Goal: Complete application form

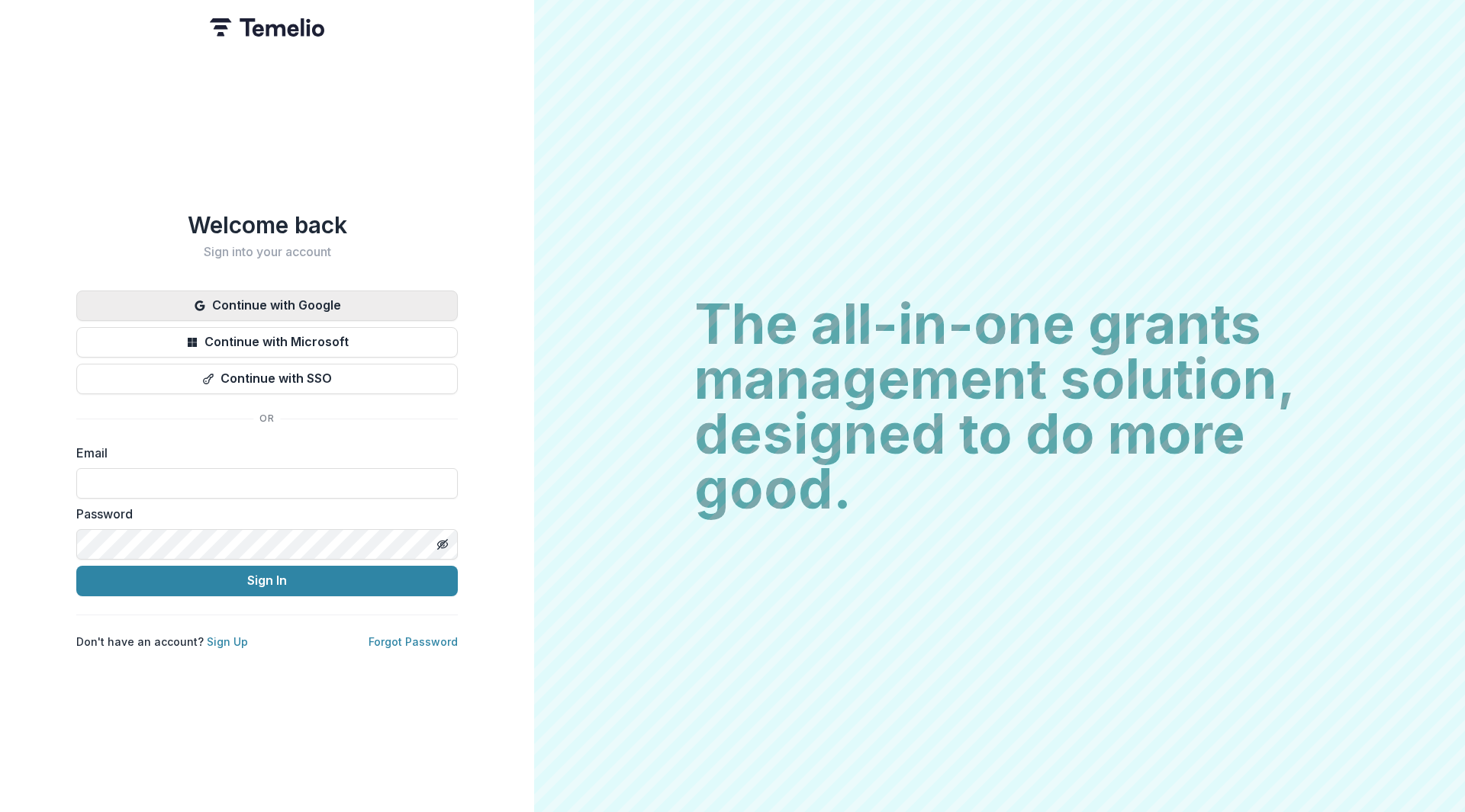
click at [230, 305] on button "Continue with Google" at bounding box center [267, 305] width 382 height 30
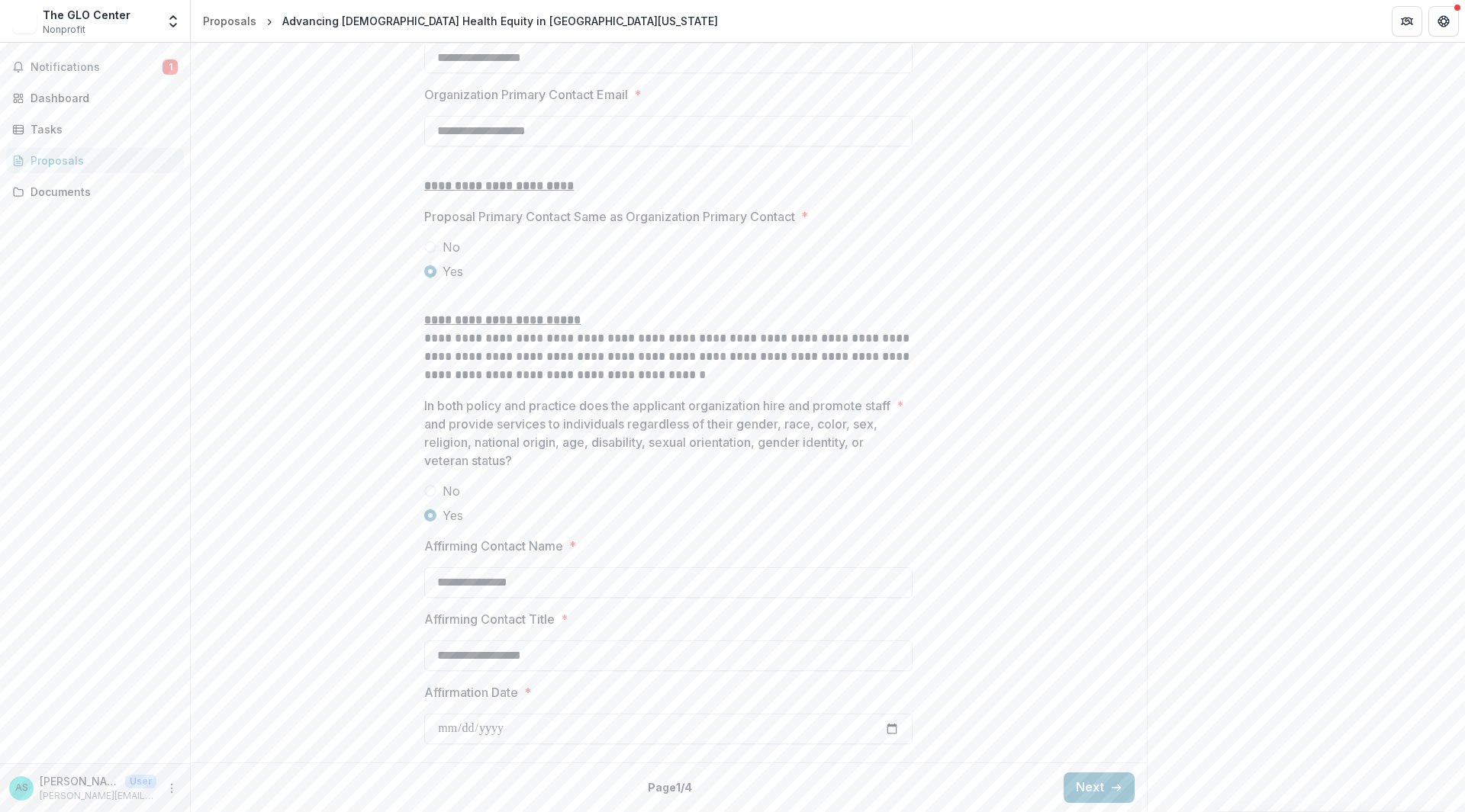
scroll to position [1832, 0]
click at [1089, 789] on button "Next" at bounding box center [1099, 787] width 71 height 30
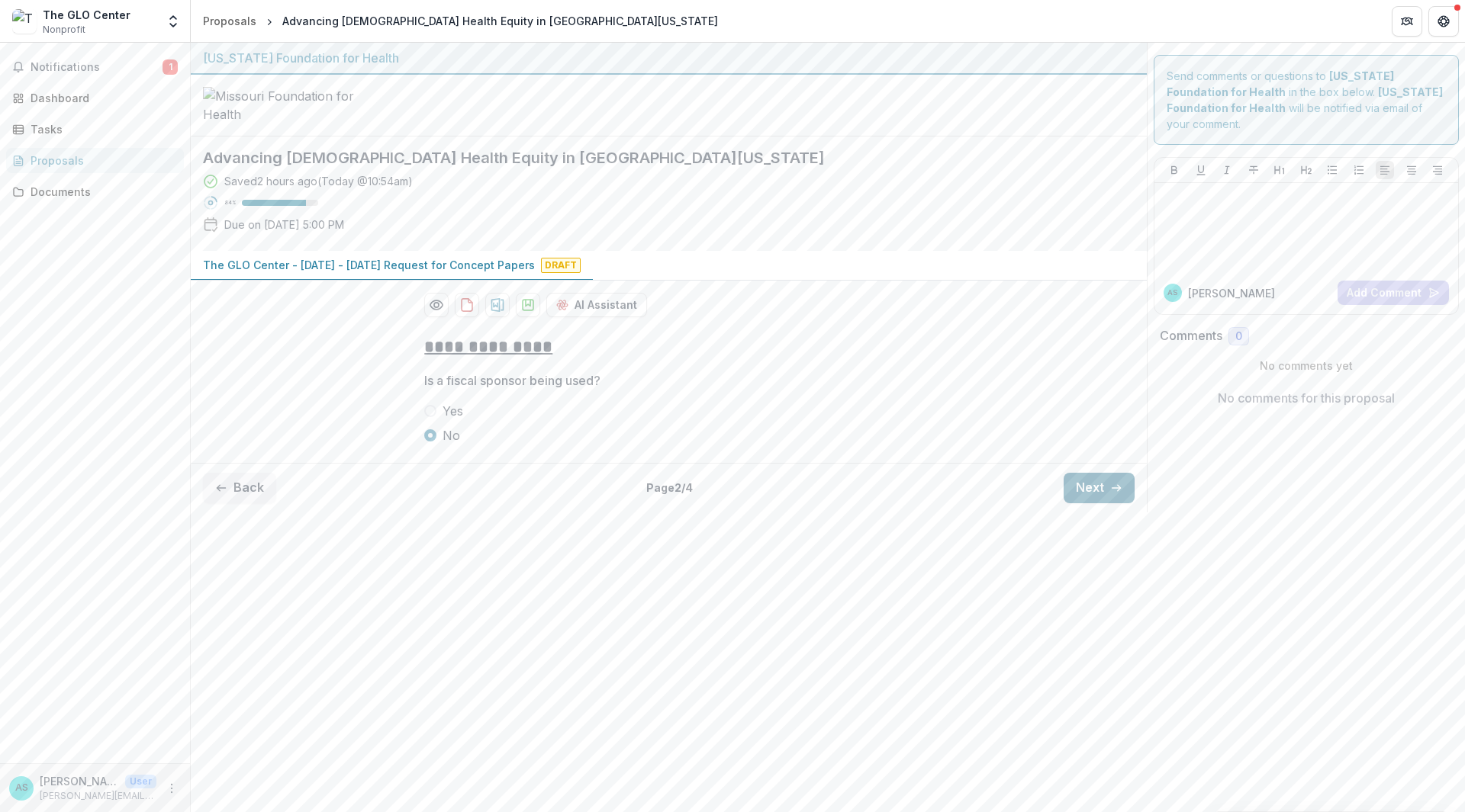
scroll to position [0, 0]
click at [1104, 503] on button "Next" at bounding box center [1099, 488] width 71 height 30
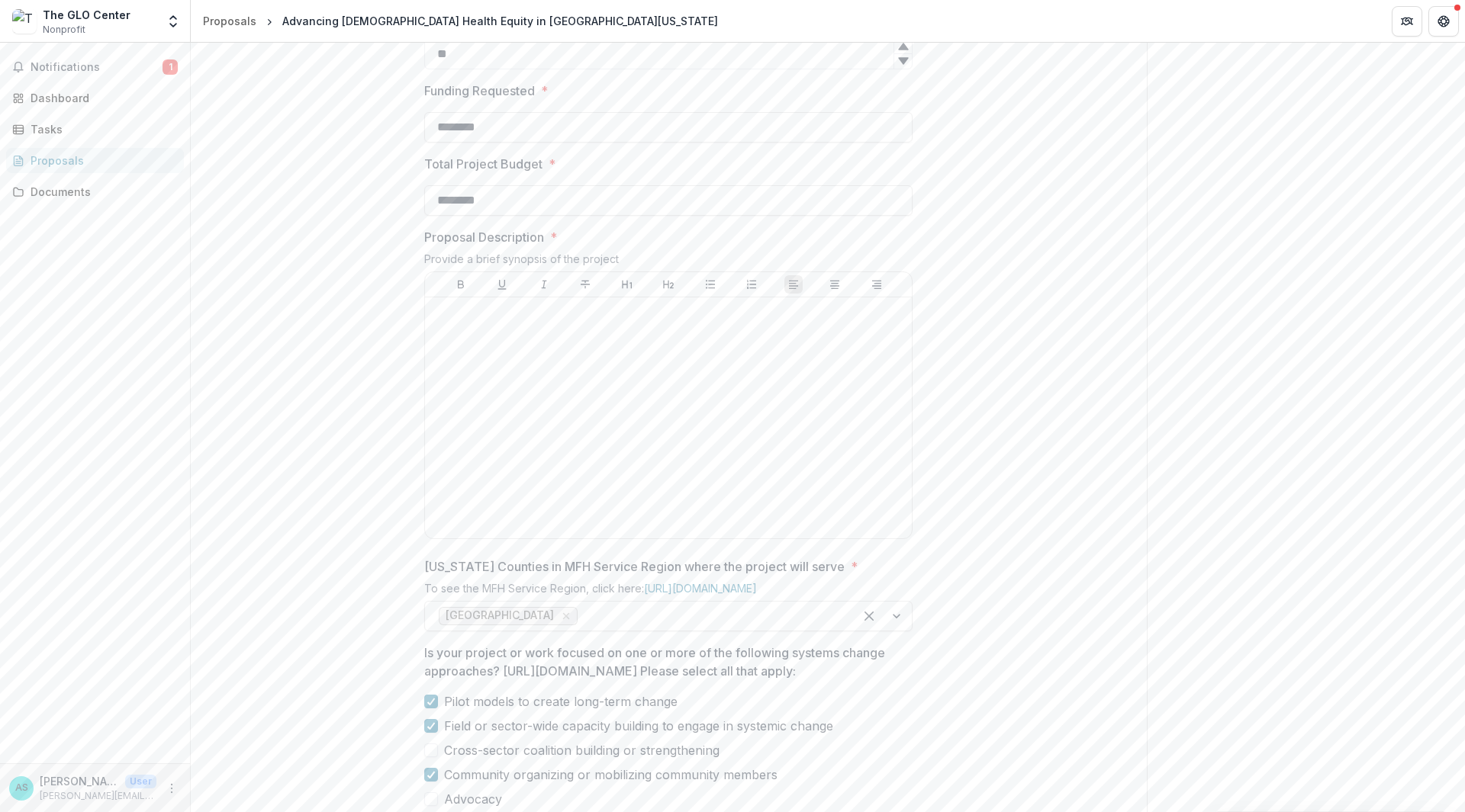
scroll to position [534, 0]
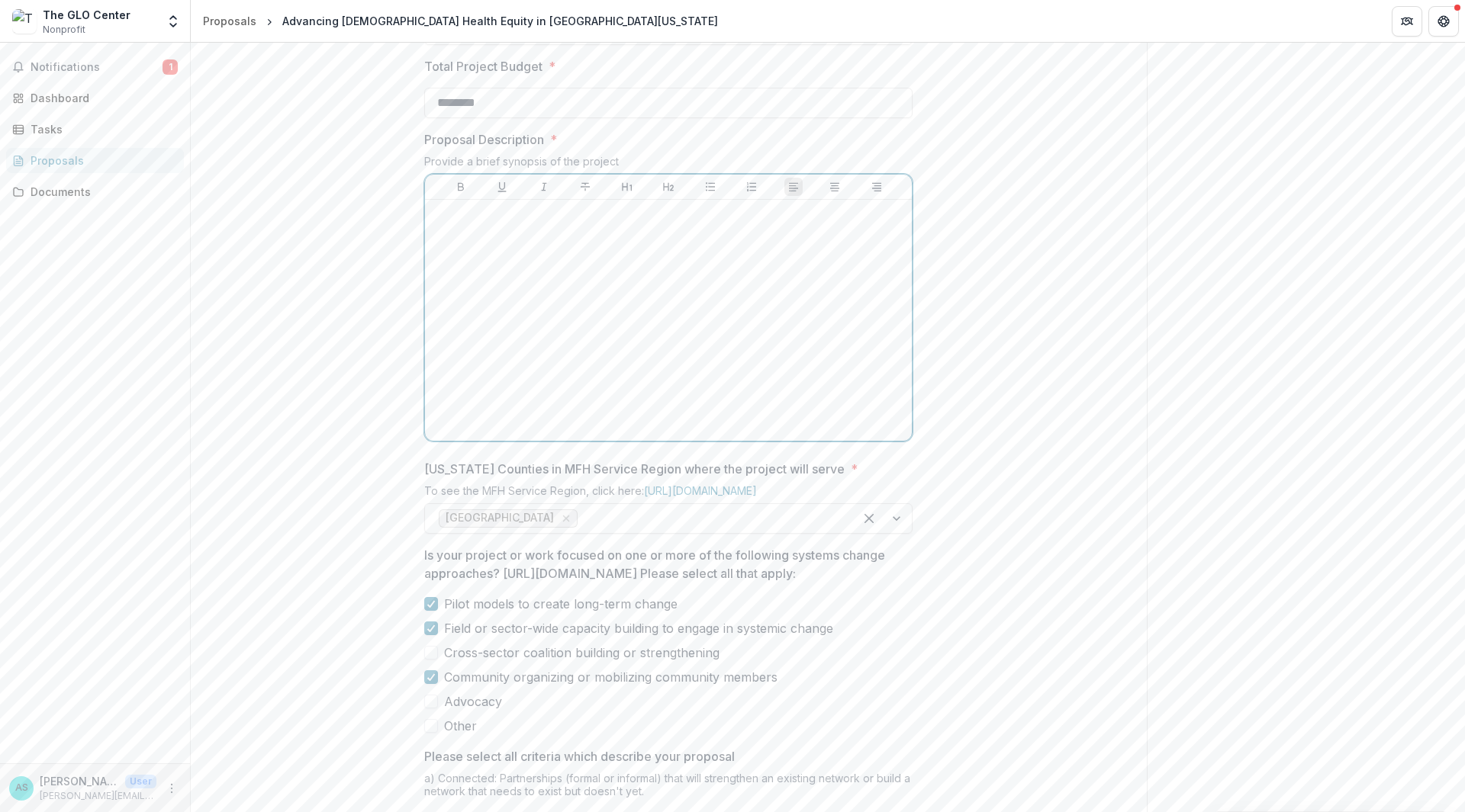
click at [592, 435] on div at bounding box center [668, 320] width 475 height 229
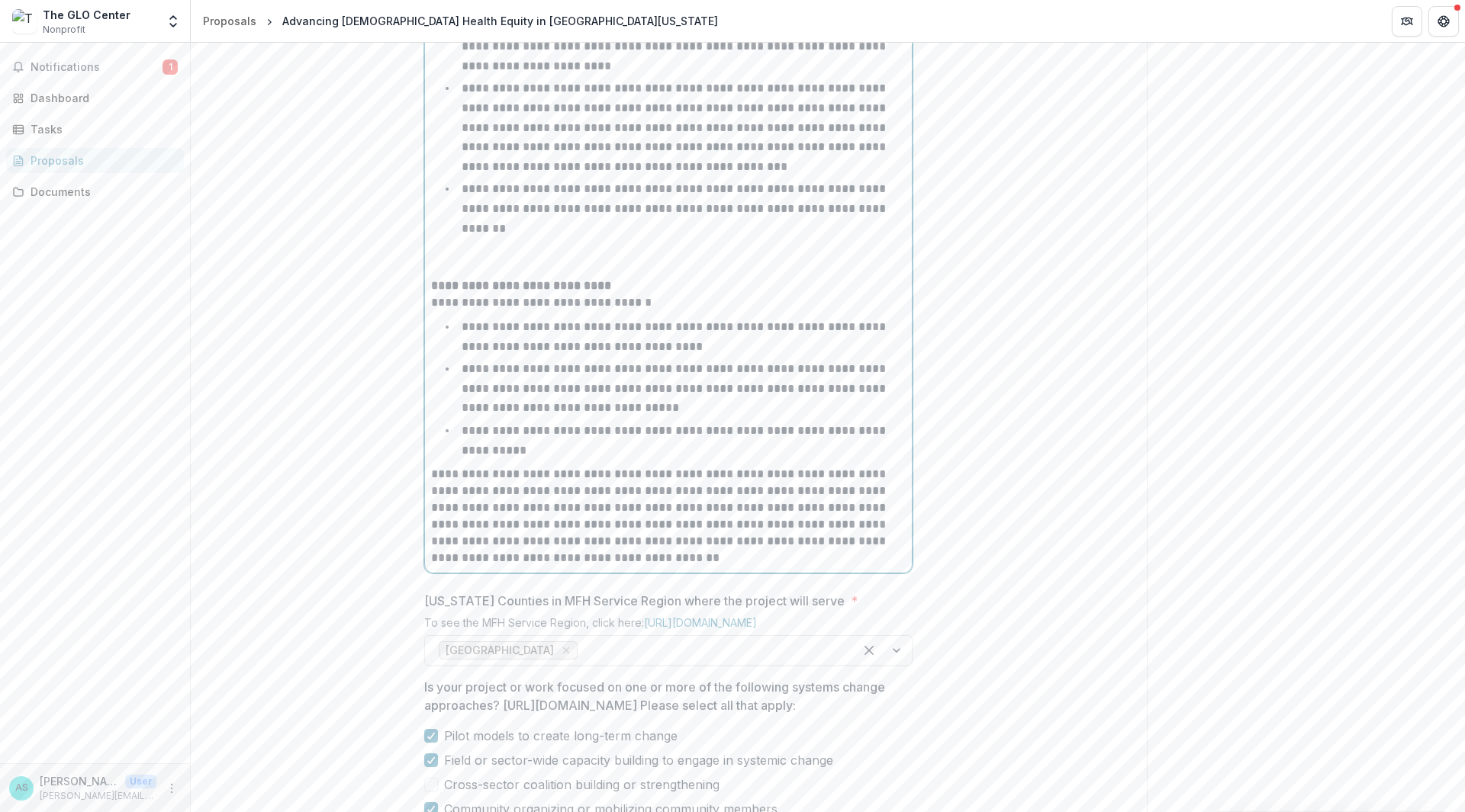
scroll to position [1411, 0]
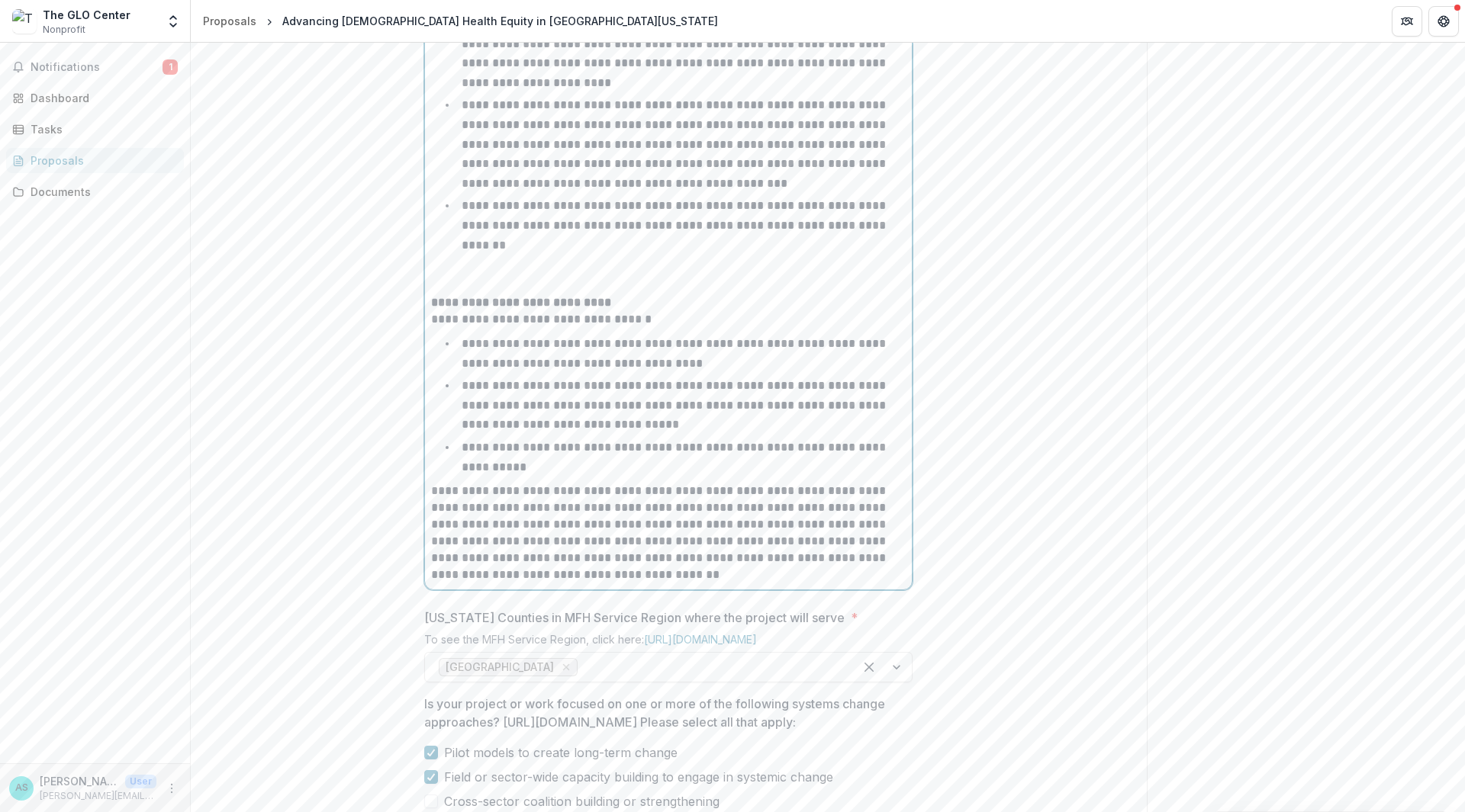
click at [460, 294] on p at bounding box center [668, 277] width 475 height 34
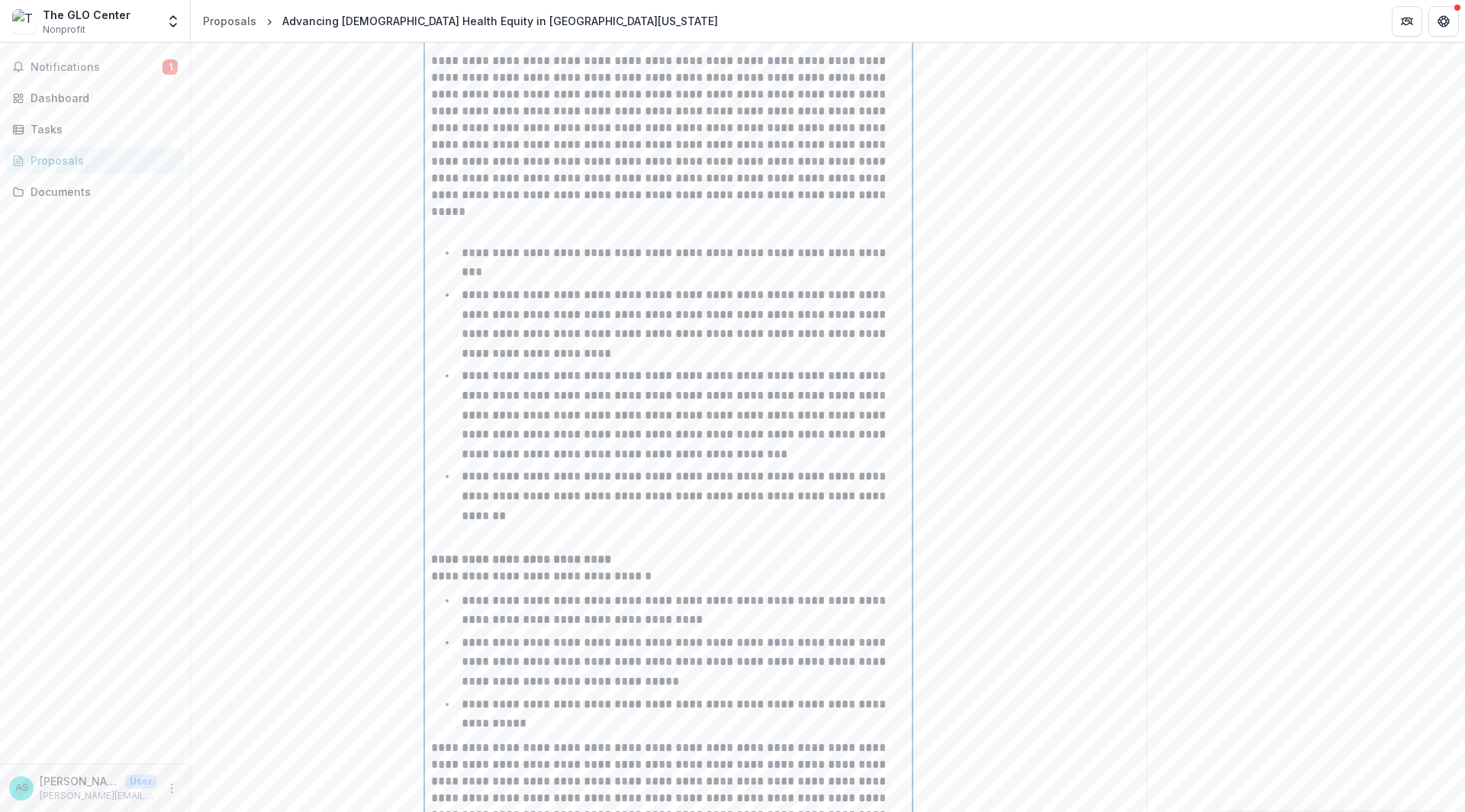
scroll to position [1106, 0]
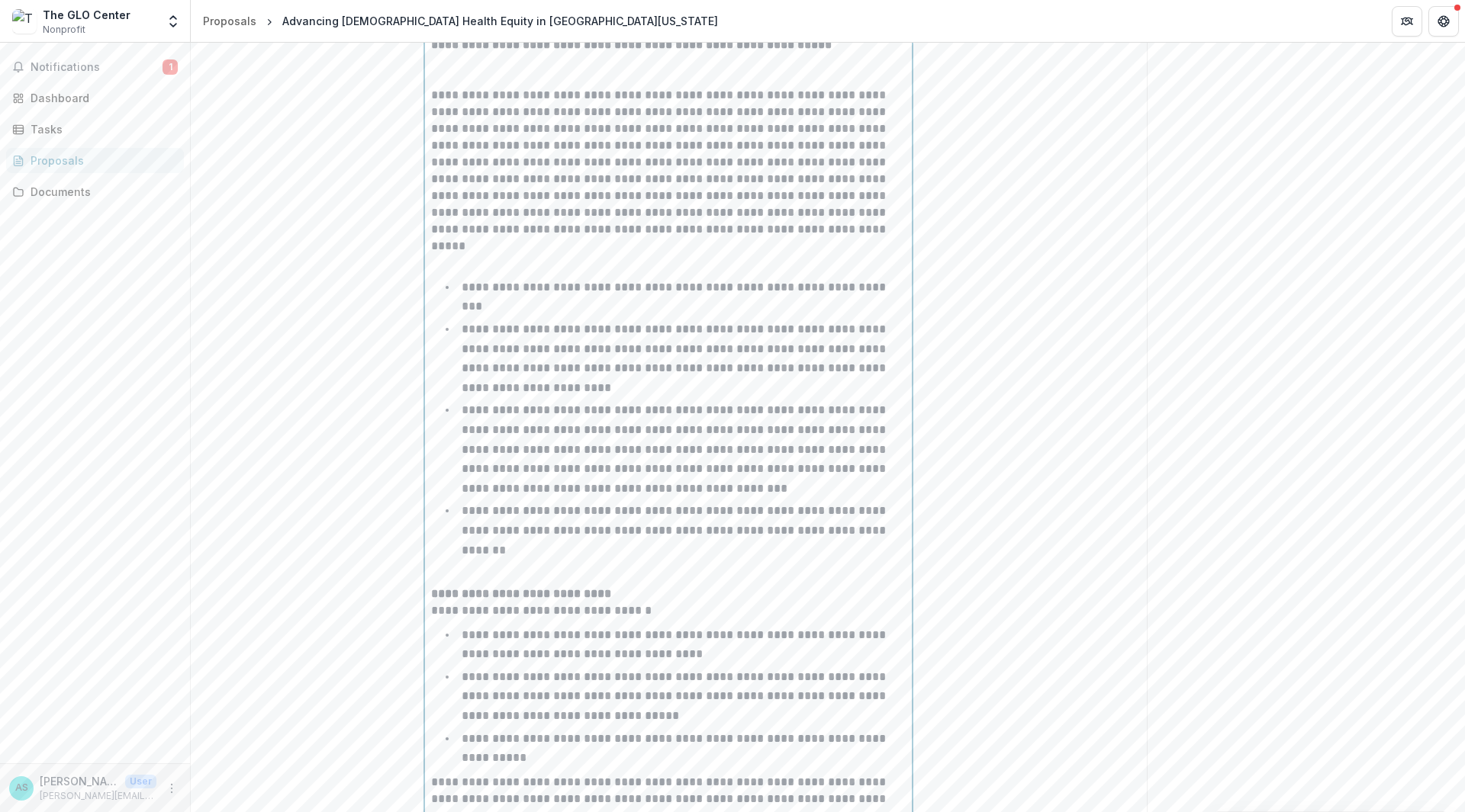
click at [446, 272] on p at bounding box center [668, 255] width 475 height 34
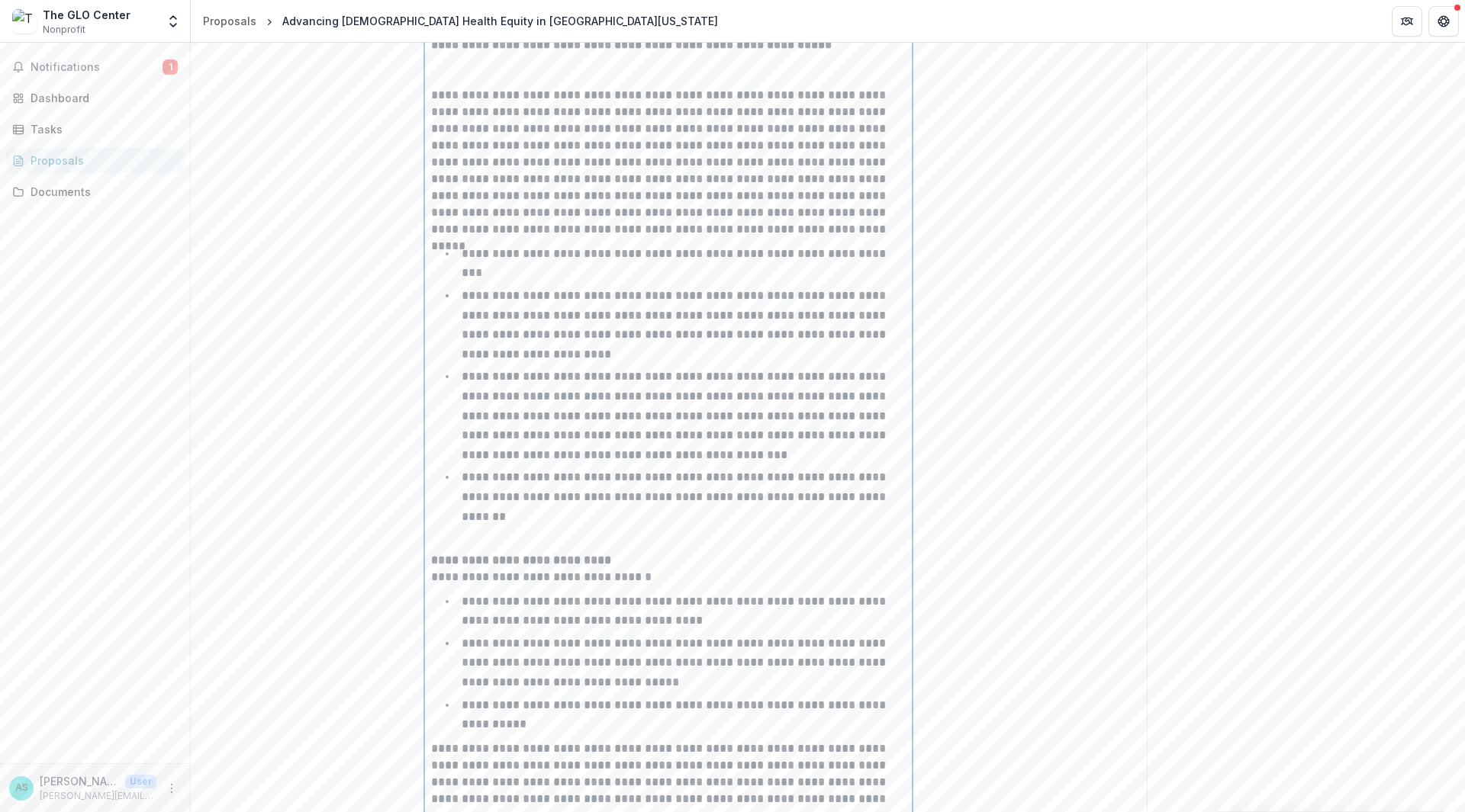
click at [448, 87] on p at bounding box center [668, 70] width 475 height 34
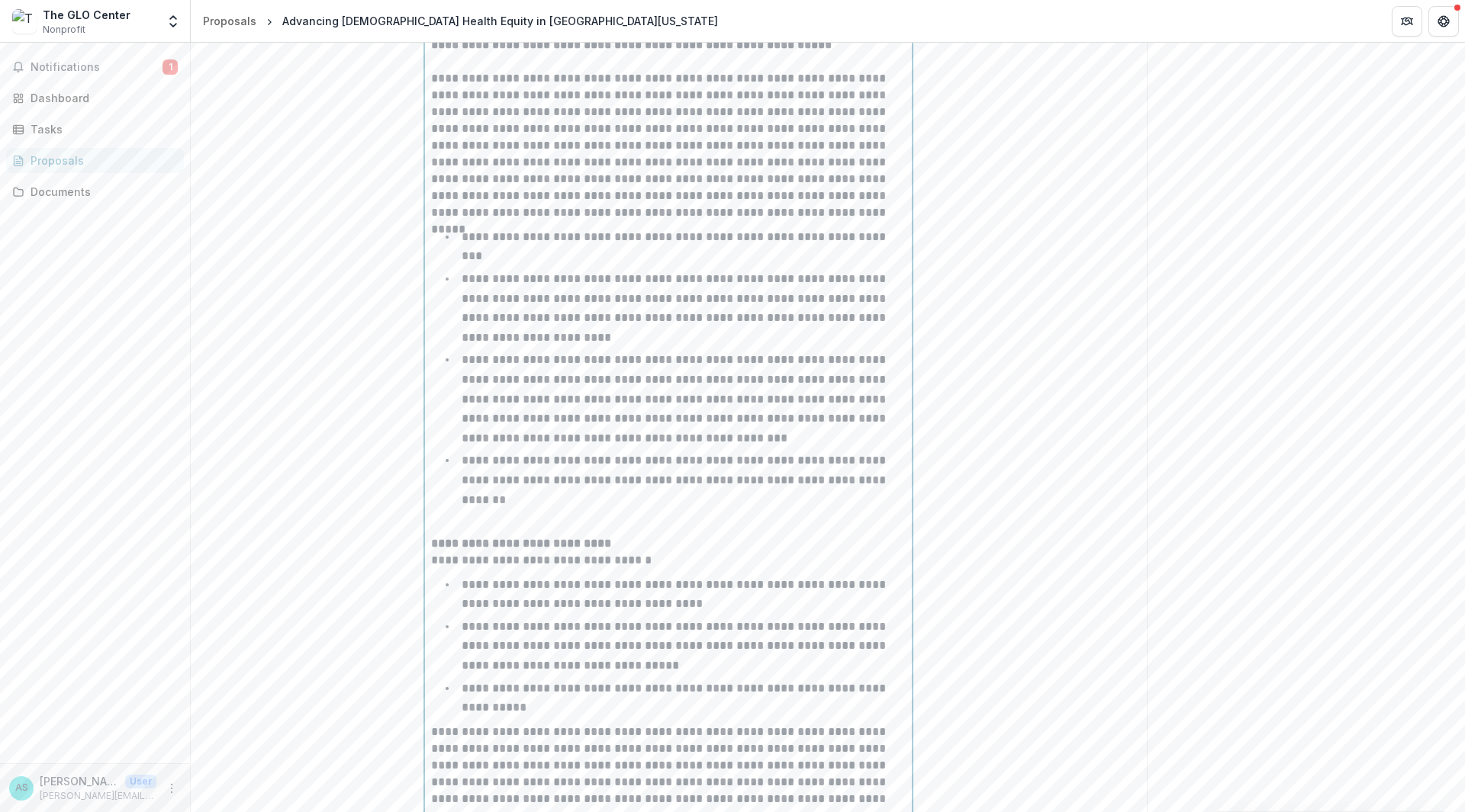
click at [433, 50] on strong "**********" at bounding box center [631, 44] width 401 height 11
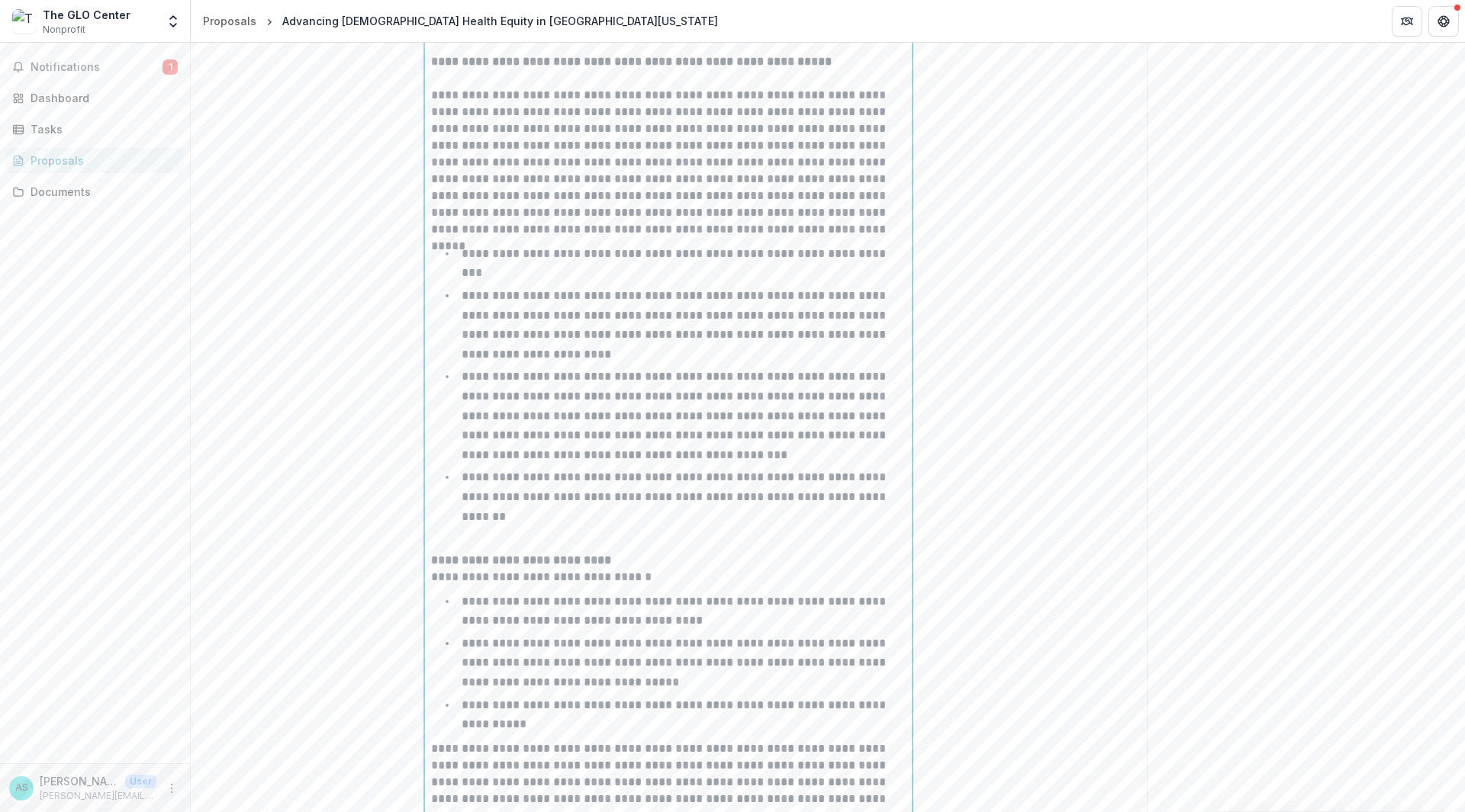
click at [437, 87] on p "**********" at bounding box center [668, 70] width 475 height 34
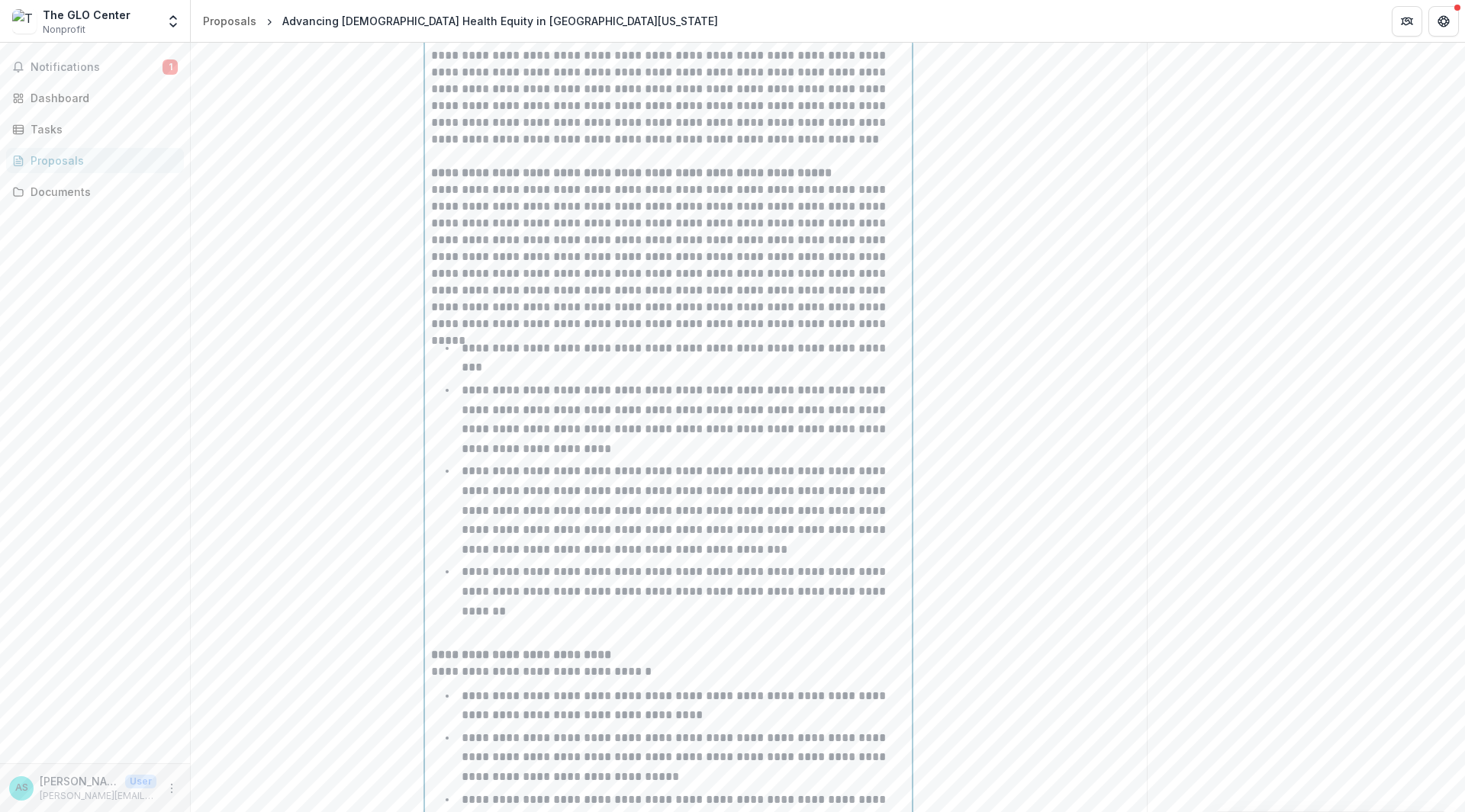
scroll to position [877, 0]
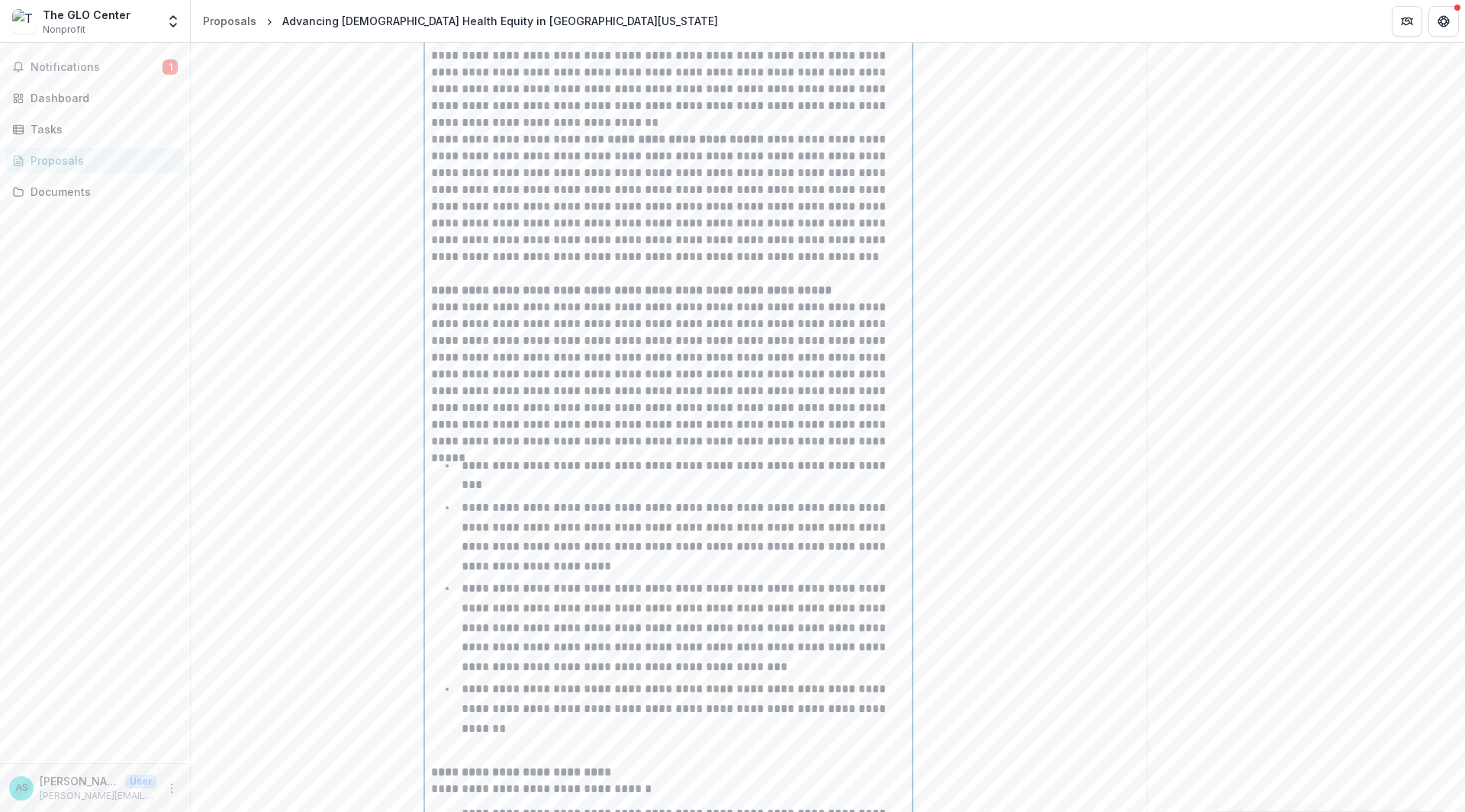
click at [520, 131] on p "**********" at bounding box center [668, 55] width 475 height 151
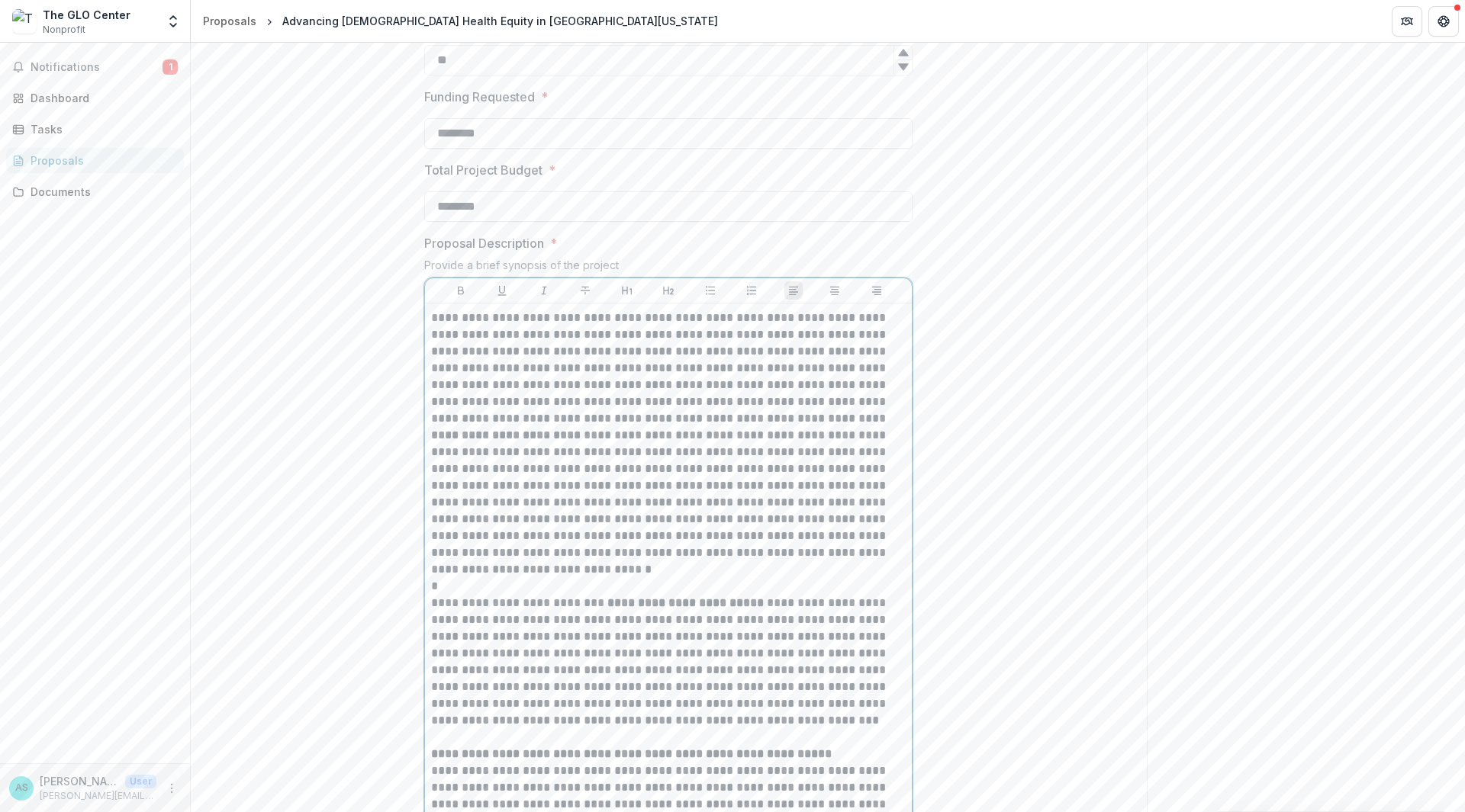
scroll to position [419, 0]
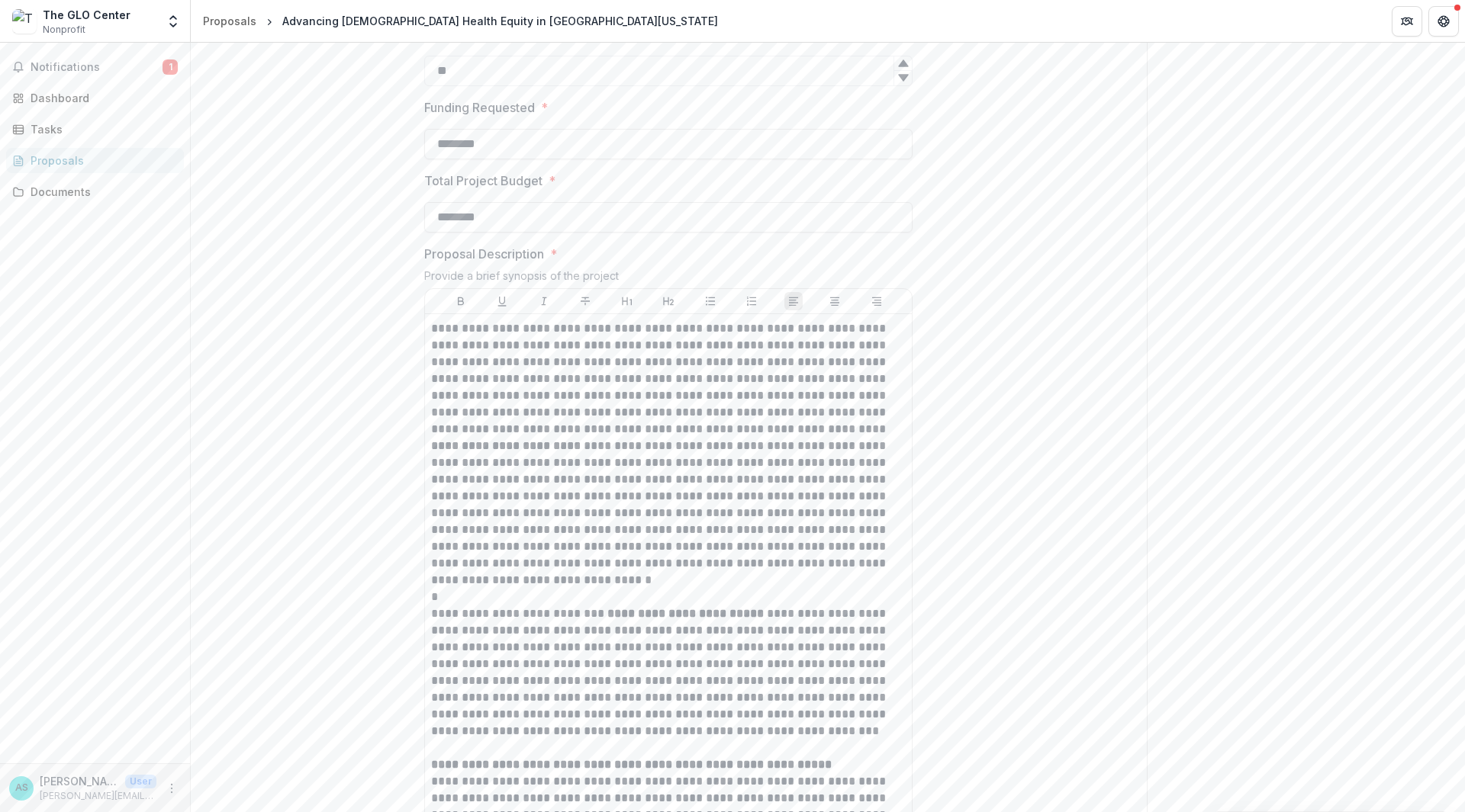
drag, startPoint x: 559, startPoint y: 246, endPoint x: 266, endPoint y: 250, distance: 293.0
paste input
type input "********"
drag, startPoint x: 541, startPoint y: 338, endPoint x: 326, endPoint y: 316, distance: 216.1
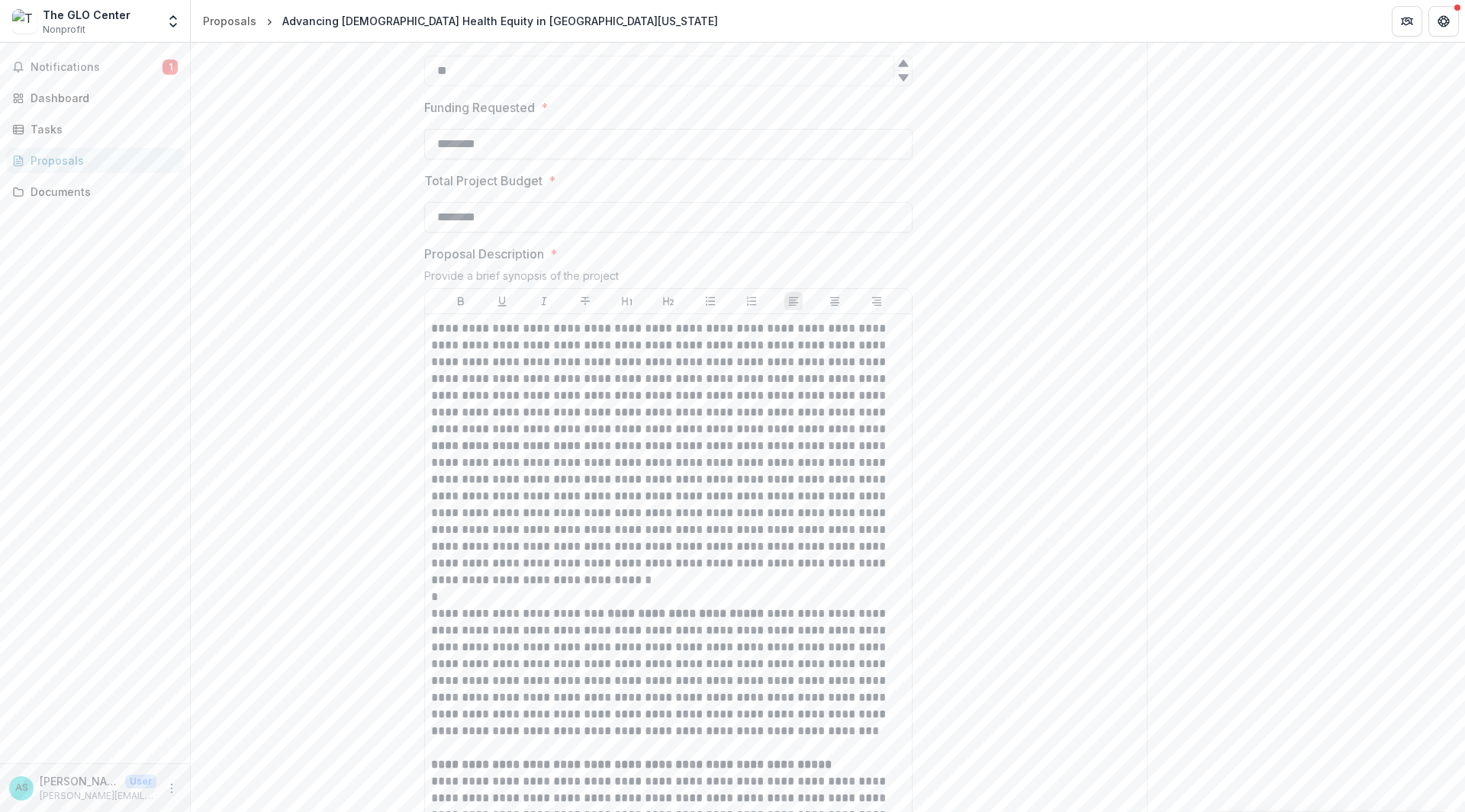
paste input
type input "********"
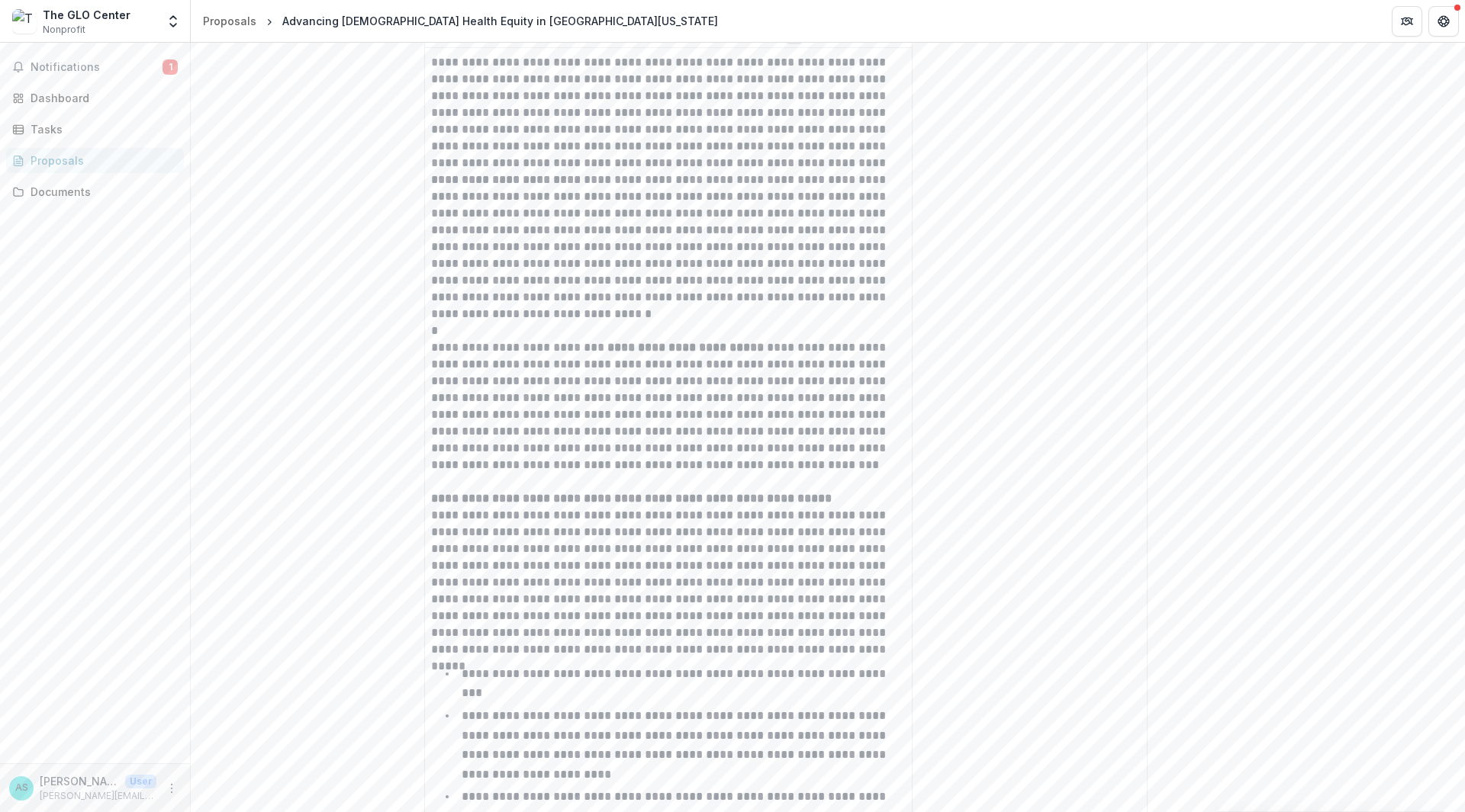
scroll to position [725, 0]
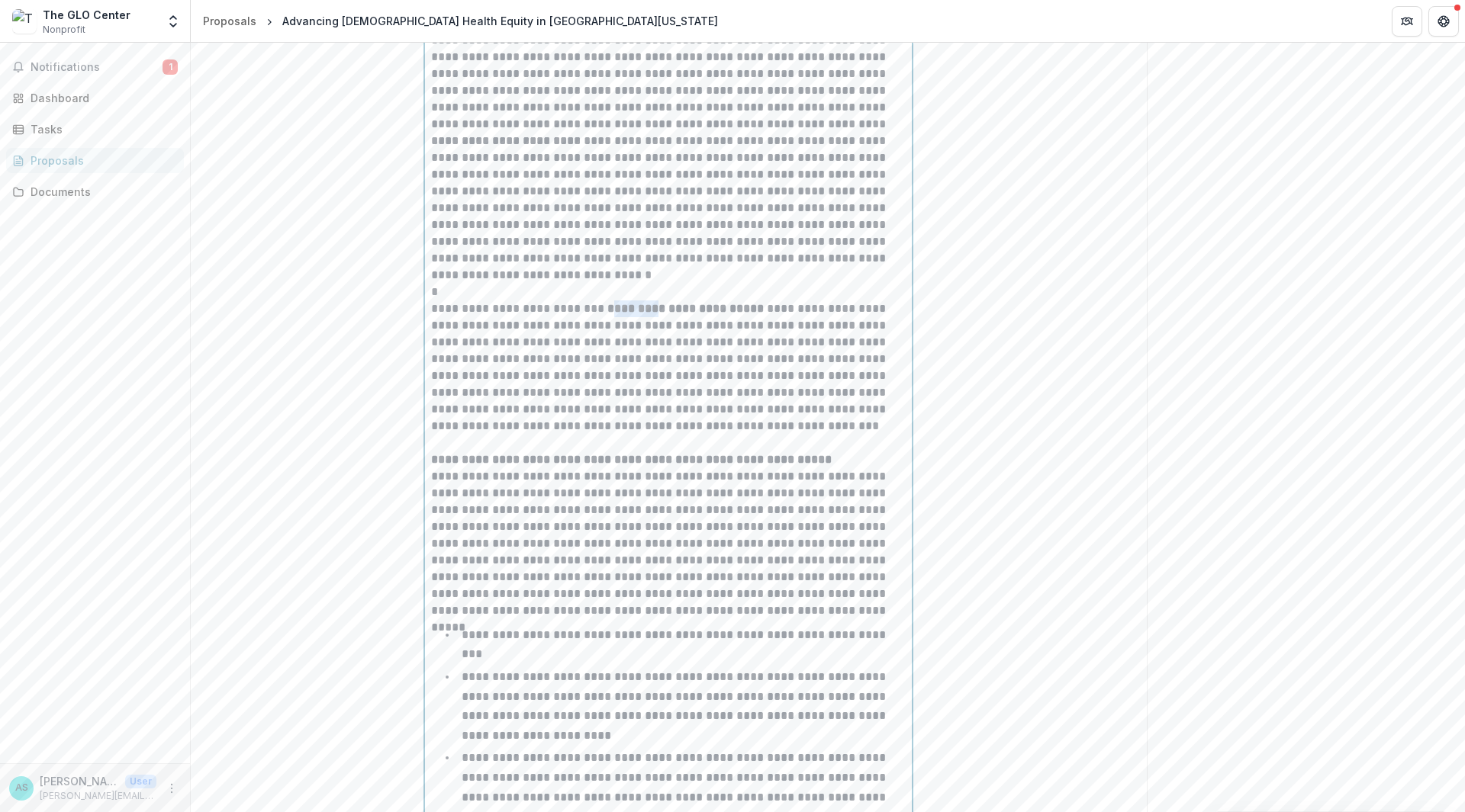
drag, startPoint x: 611, startPoint y: 419, endPoint x: 661, endPoint y: 419, distance: 50.0
click at [661, 314] on strong "**********" at bounding box center [685, 308] width 156 height 11
click at [633, 314] on strong "**********" at bounding box center [682, 308] width 149 height 11
click at [650, 435] on p "**********" at bounding box center [668, 368] width 475 height 135
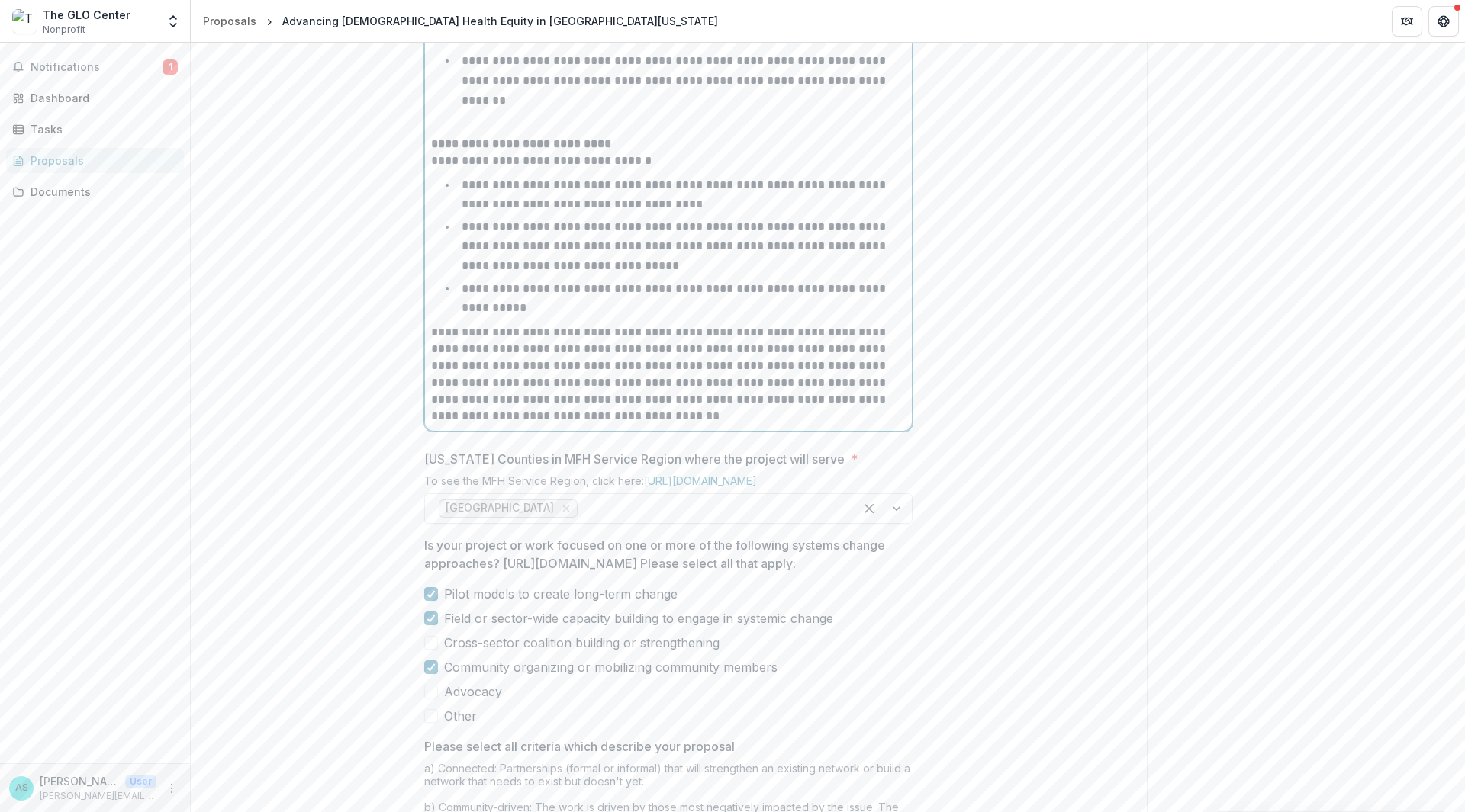
scroll to position [1564, 0]
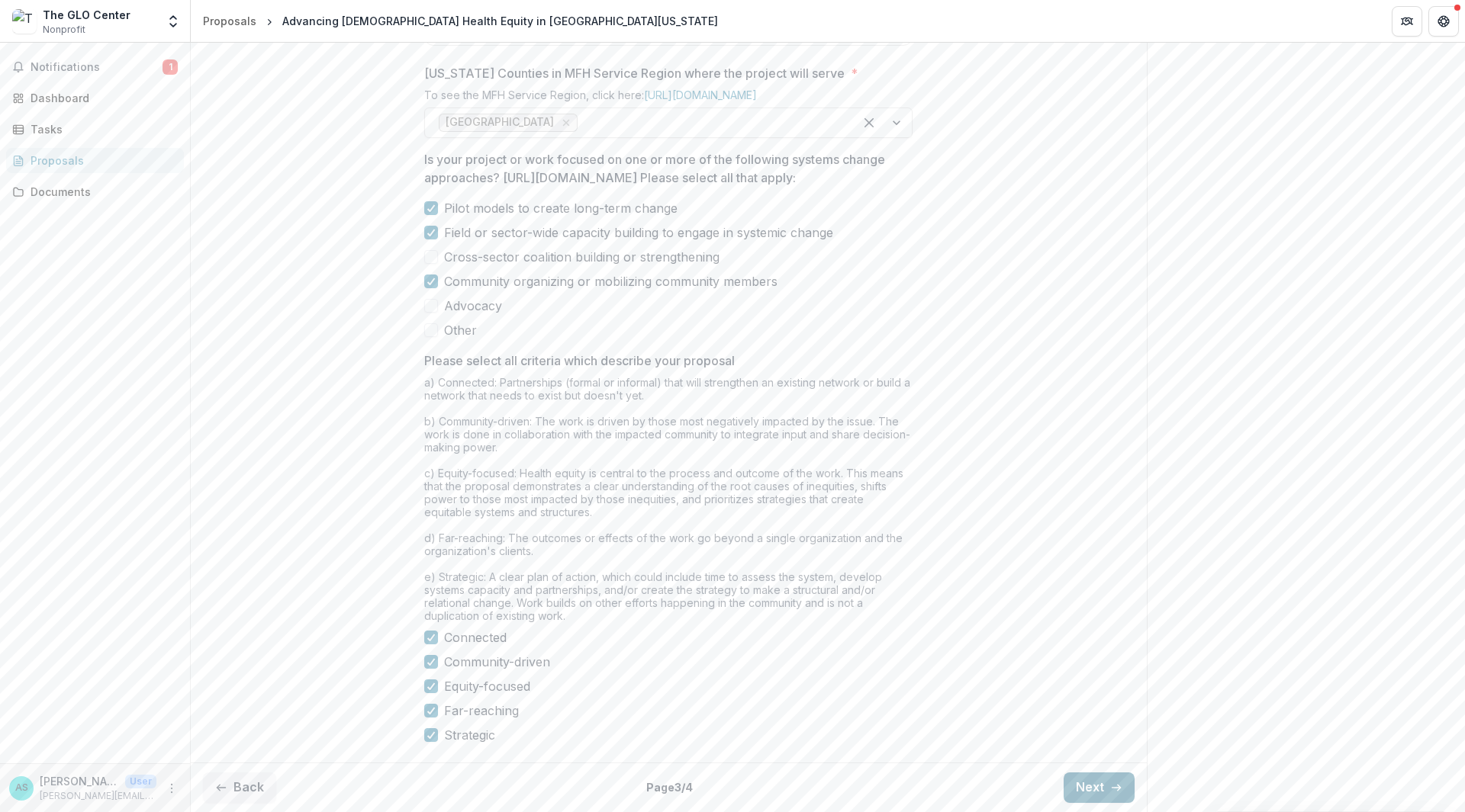
click at [1111, 783] on icon "button" at bounding box center [1116, 788] width 12 height 12
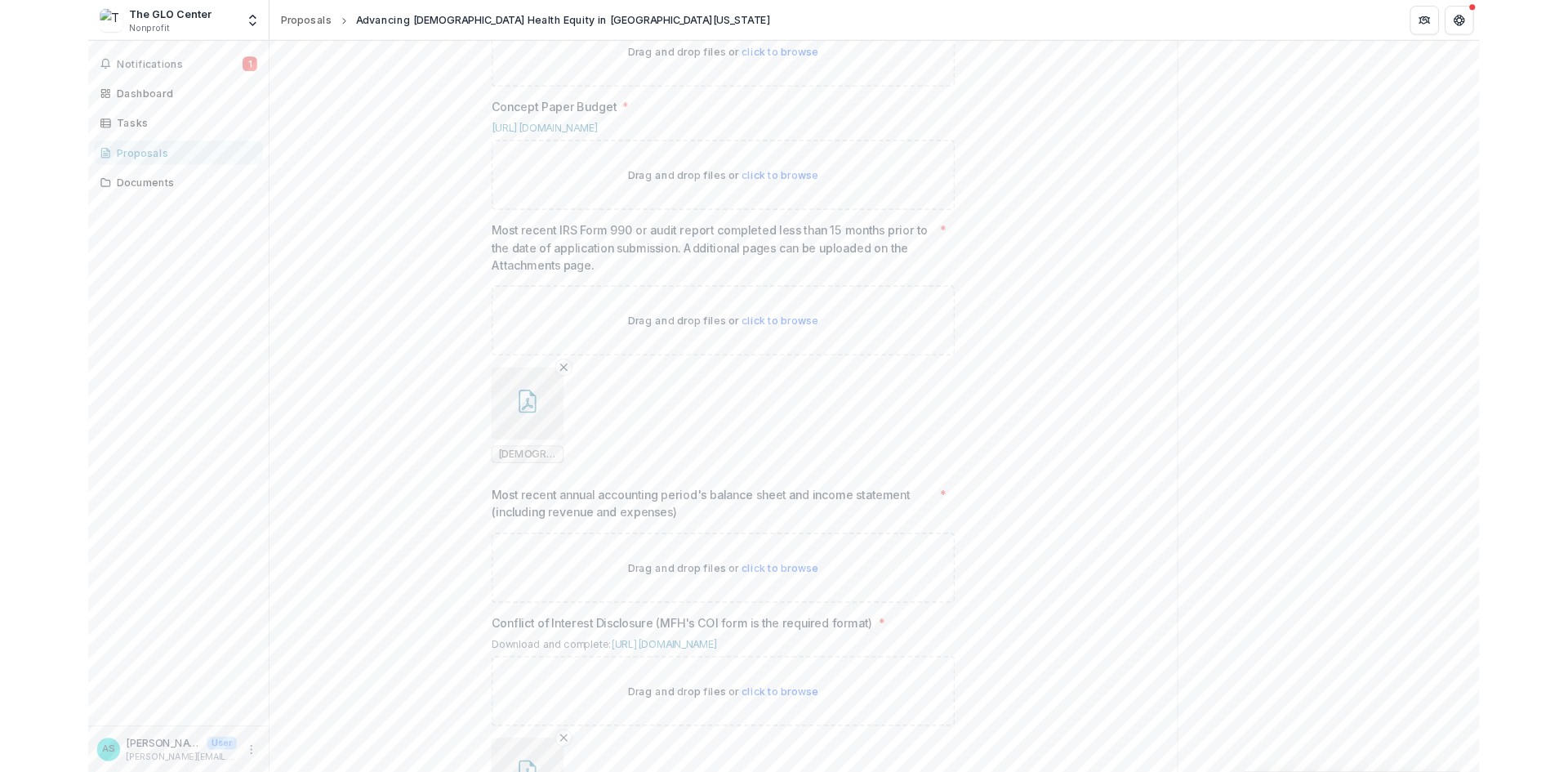
scroll to position [835, 0]
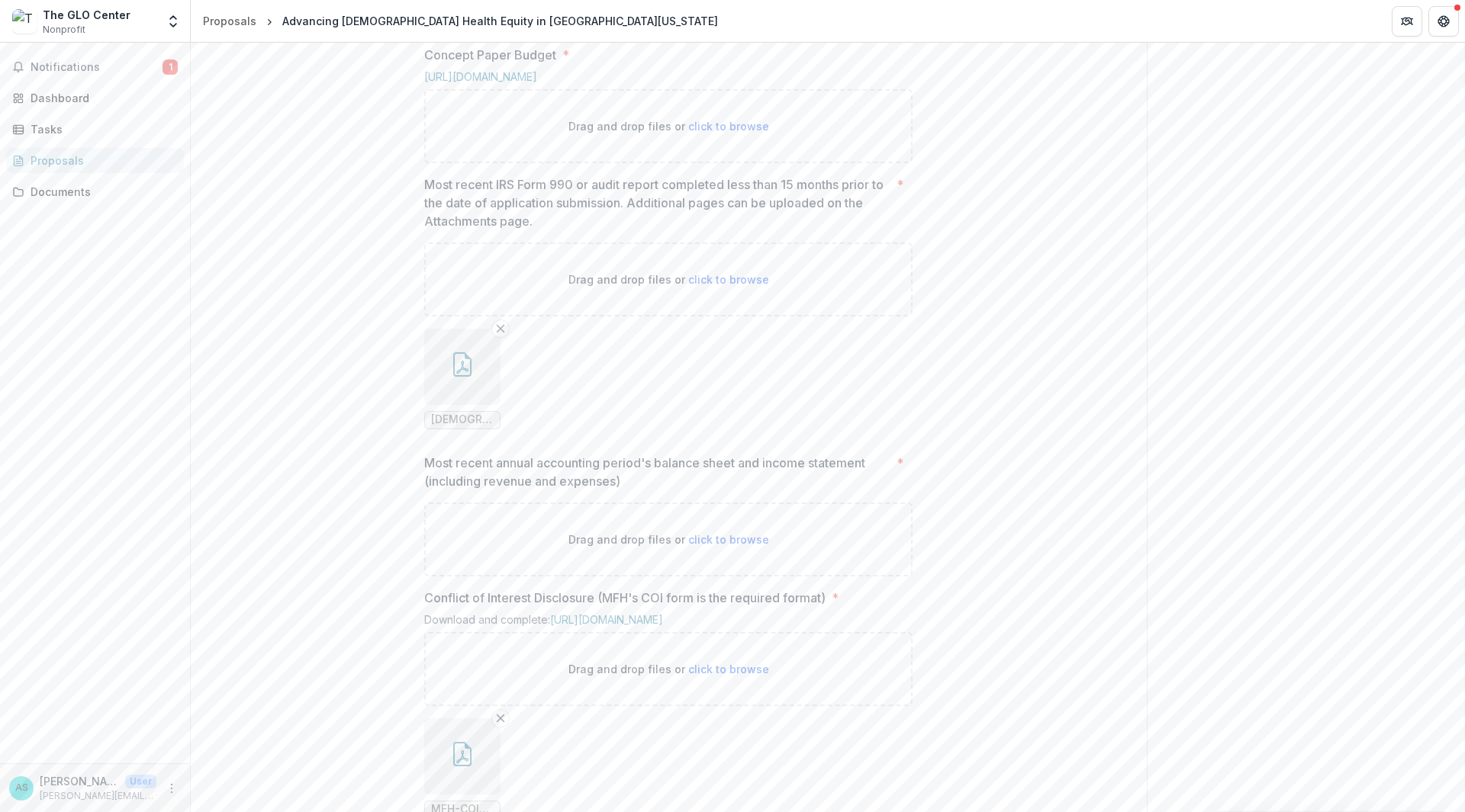
click at [749, 133] on span "click to browse" at bounding box center [729, 126] width 81 height 13
click at [706, 133] on span "click to browse" at bounding box center [729, 126] width 81 height 13
click at [704, 133] on span "click to browse" at bounding box center [729, 126] width 81 height 13
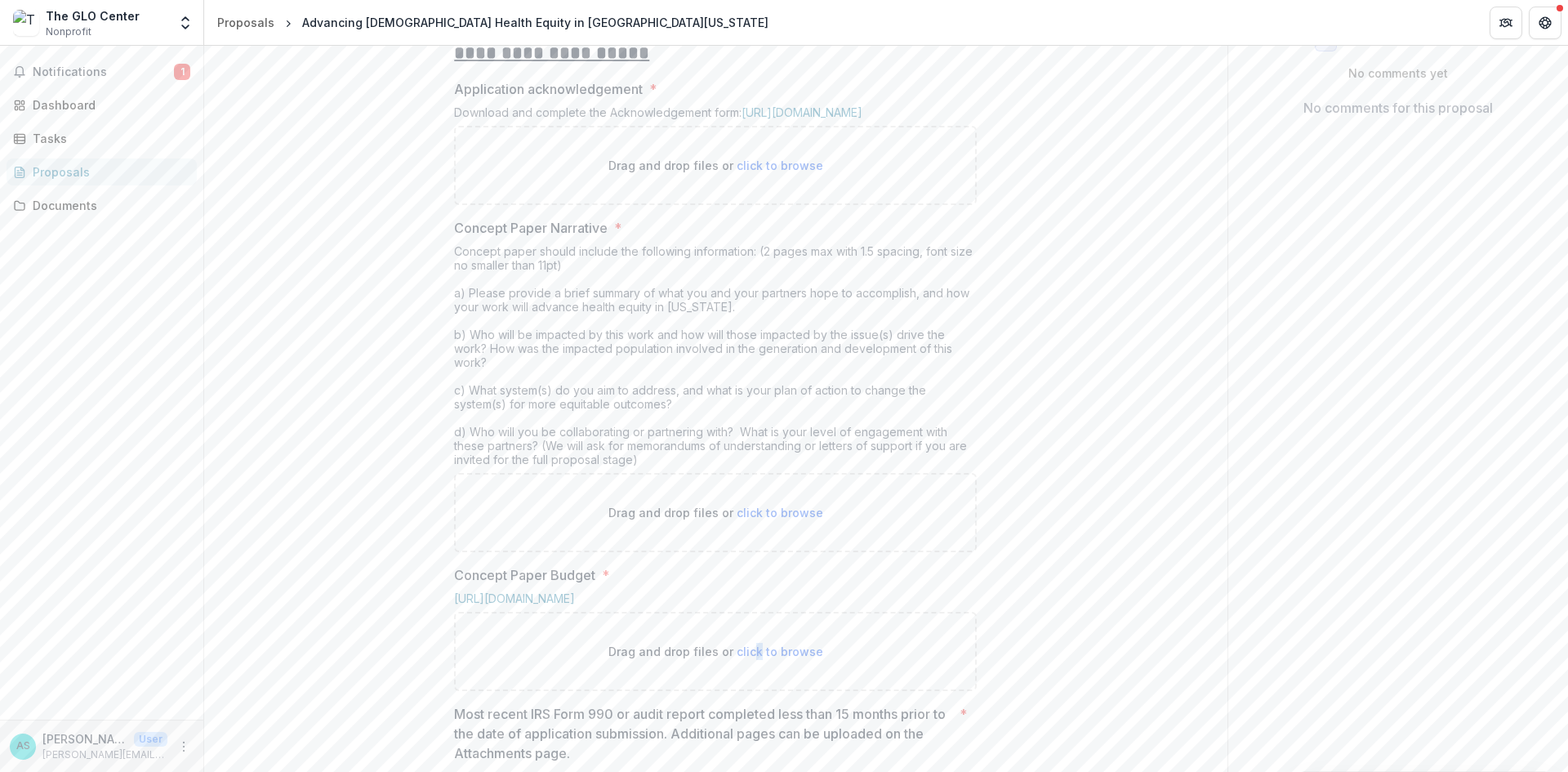
scroll to position [263, 0]
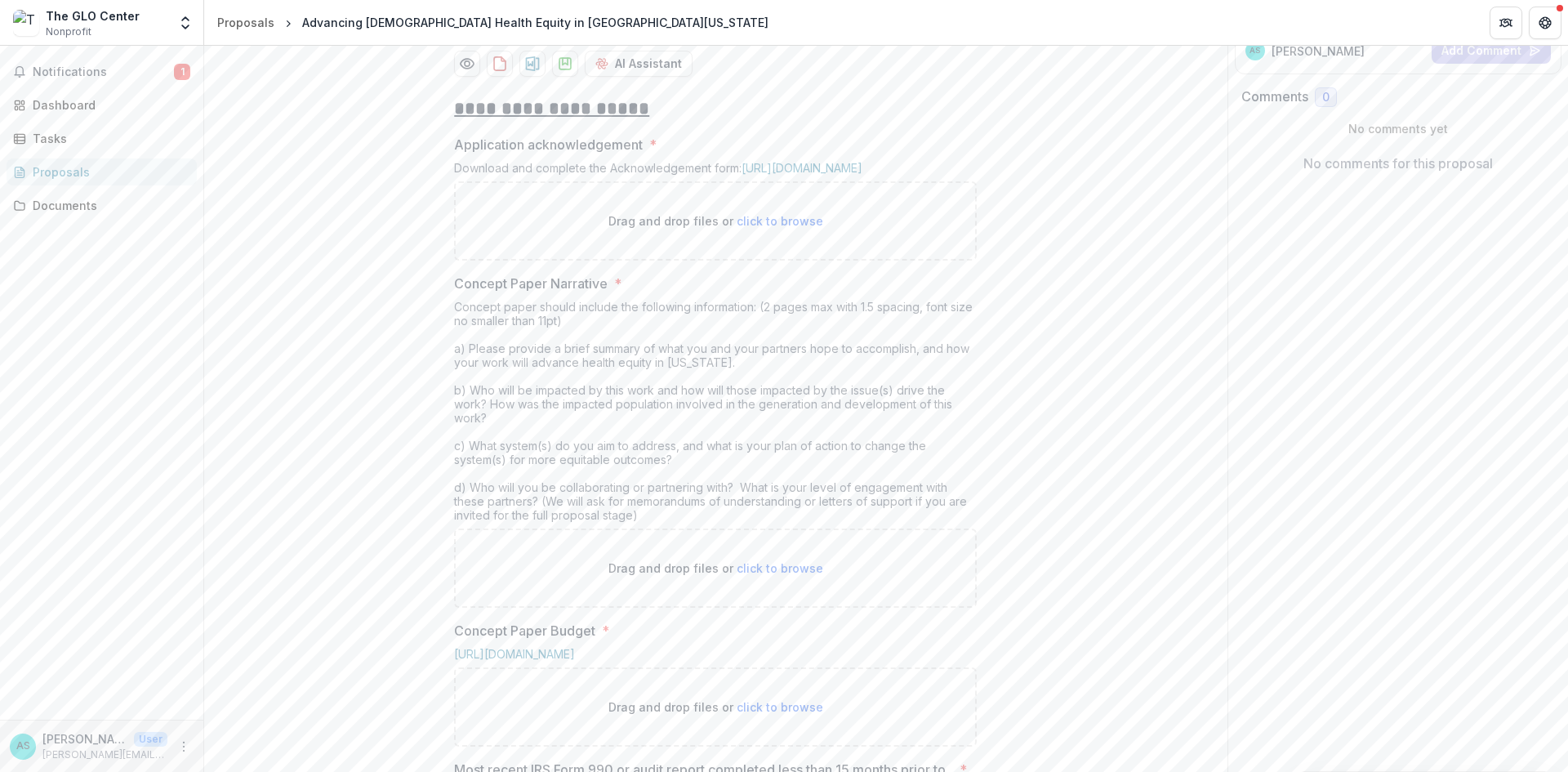
click at [812, 181] on div "Download and complete the Acknowledgement form: [URL][DOMAIN_NAME]" at bounding box center [715, 171] width 523 height 20
click at [808, 175] on link "[URL][DOMAIN_NAME]" at bounding box center [802, 167] width 121 height 14
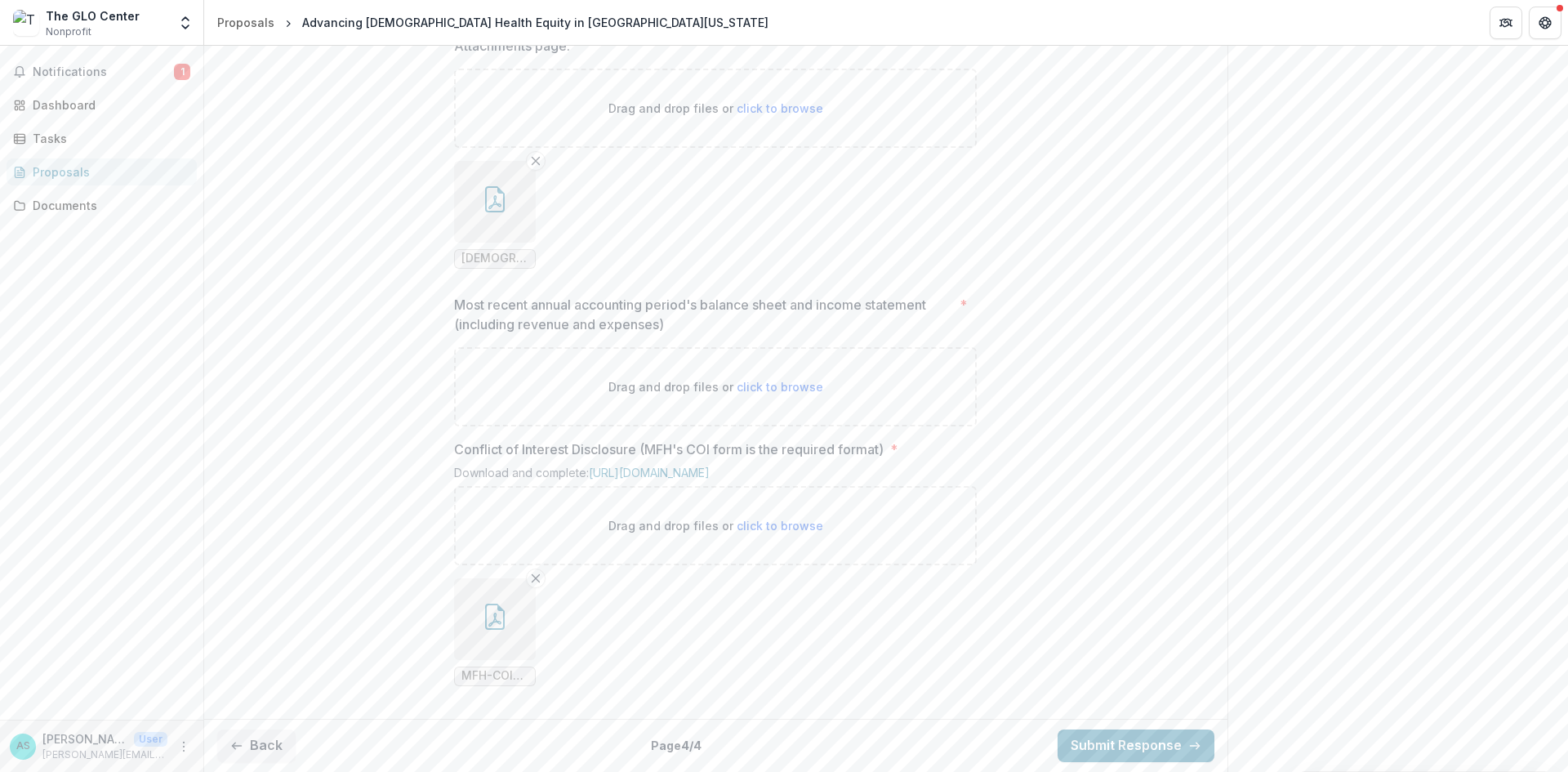
scroll to position [688, 0]
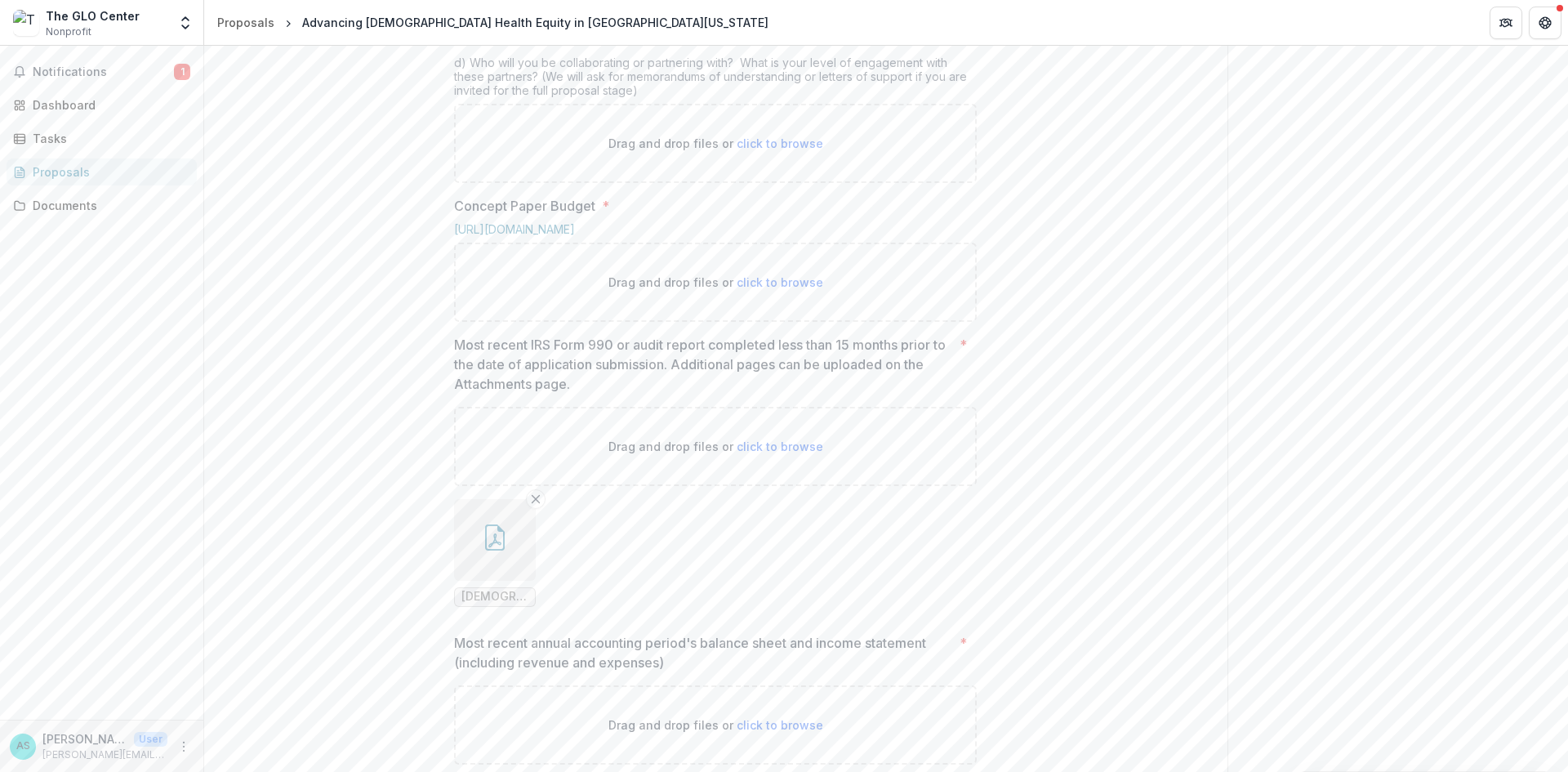
click at [699, 291] on p "Drag and drop files or click to browse" at bounding box center [715, 282] width 214 height 18
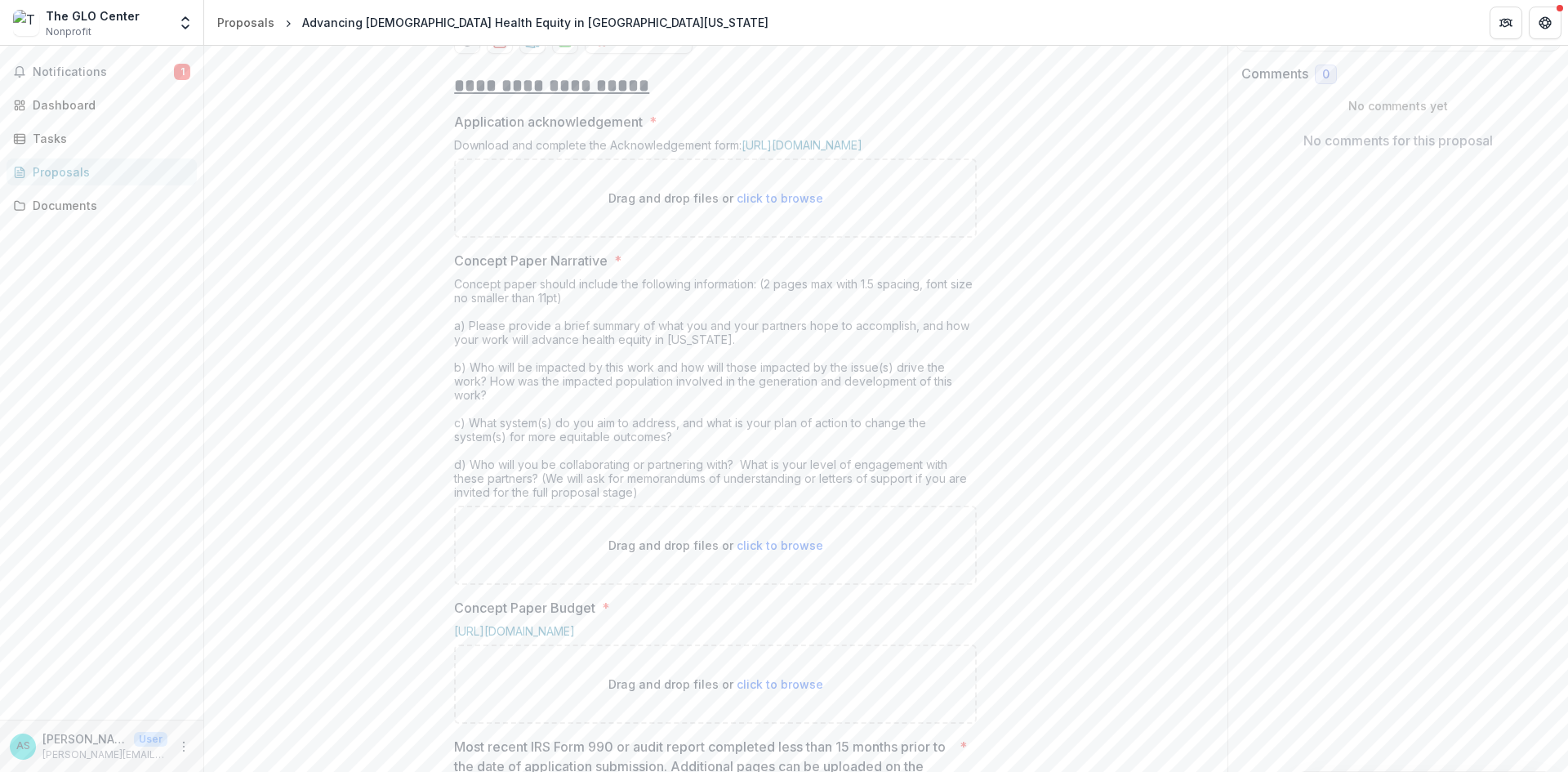
scroll to position [279, 0]
click at [768, 212] on span "click to browse" at bounding box center [780, 204] width 87 height 14
type input "**********"
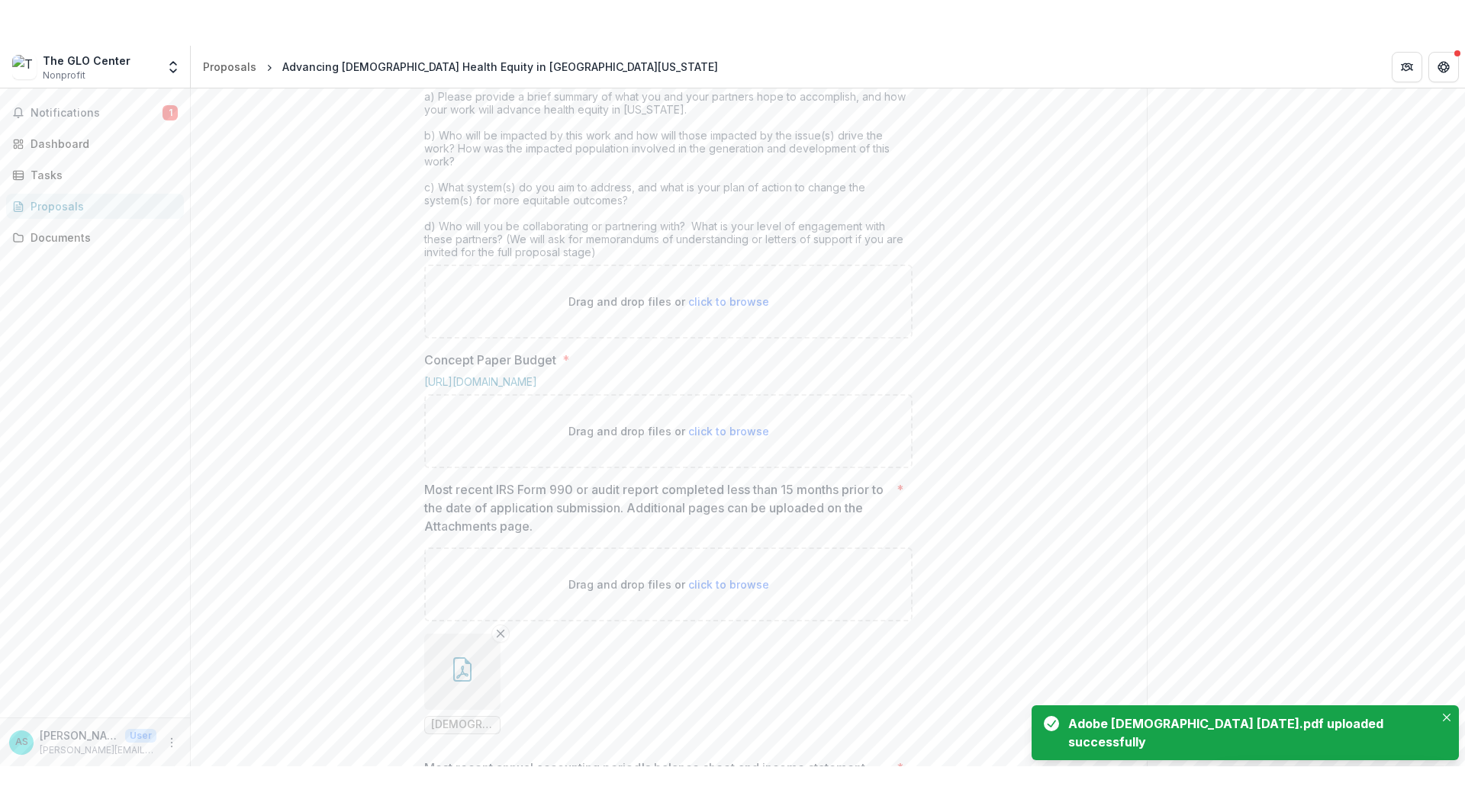
scroll to position [642, 0]
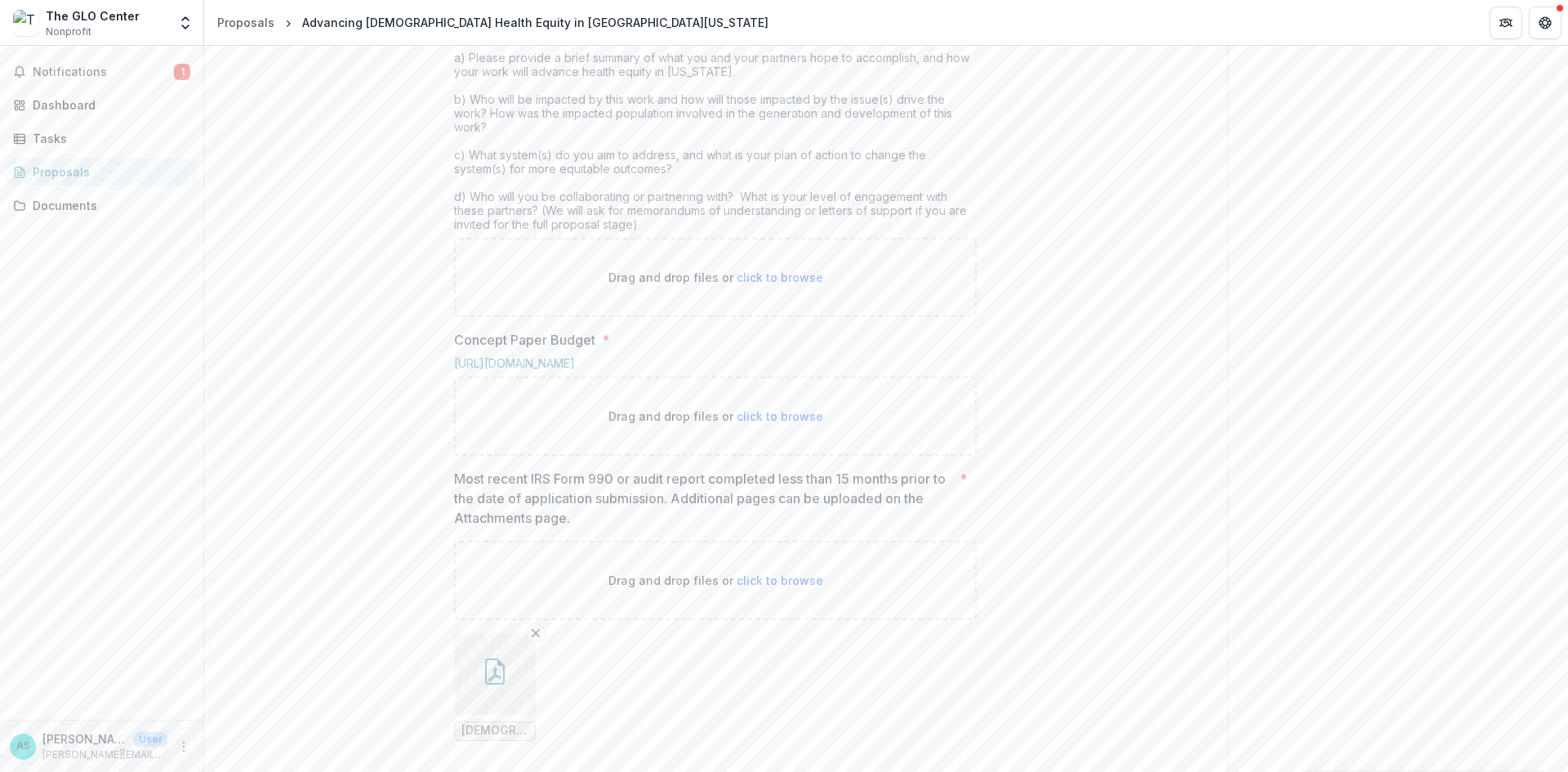
click at [578, 317] on div "Drag and drop files or click to browse" at bounding box center [715, 277] width 523 height 80
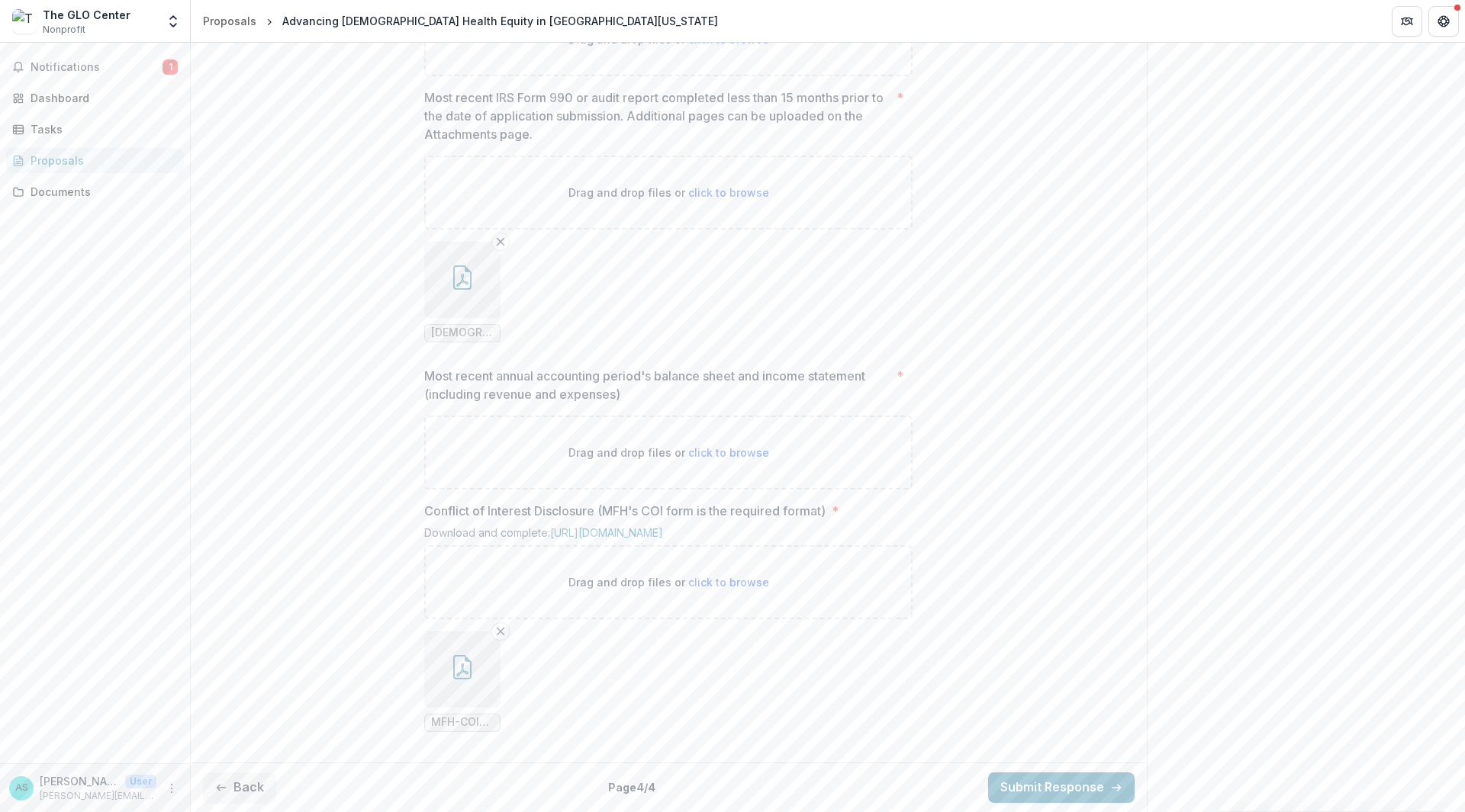
scroll to position [1133, 0]
click at [263, 795] on button "Back" at bounding box center [239, 787] width 73 height 30
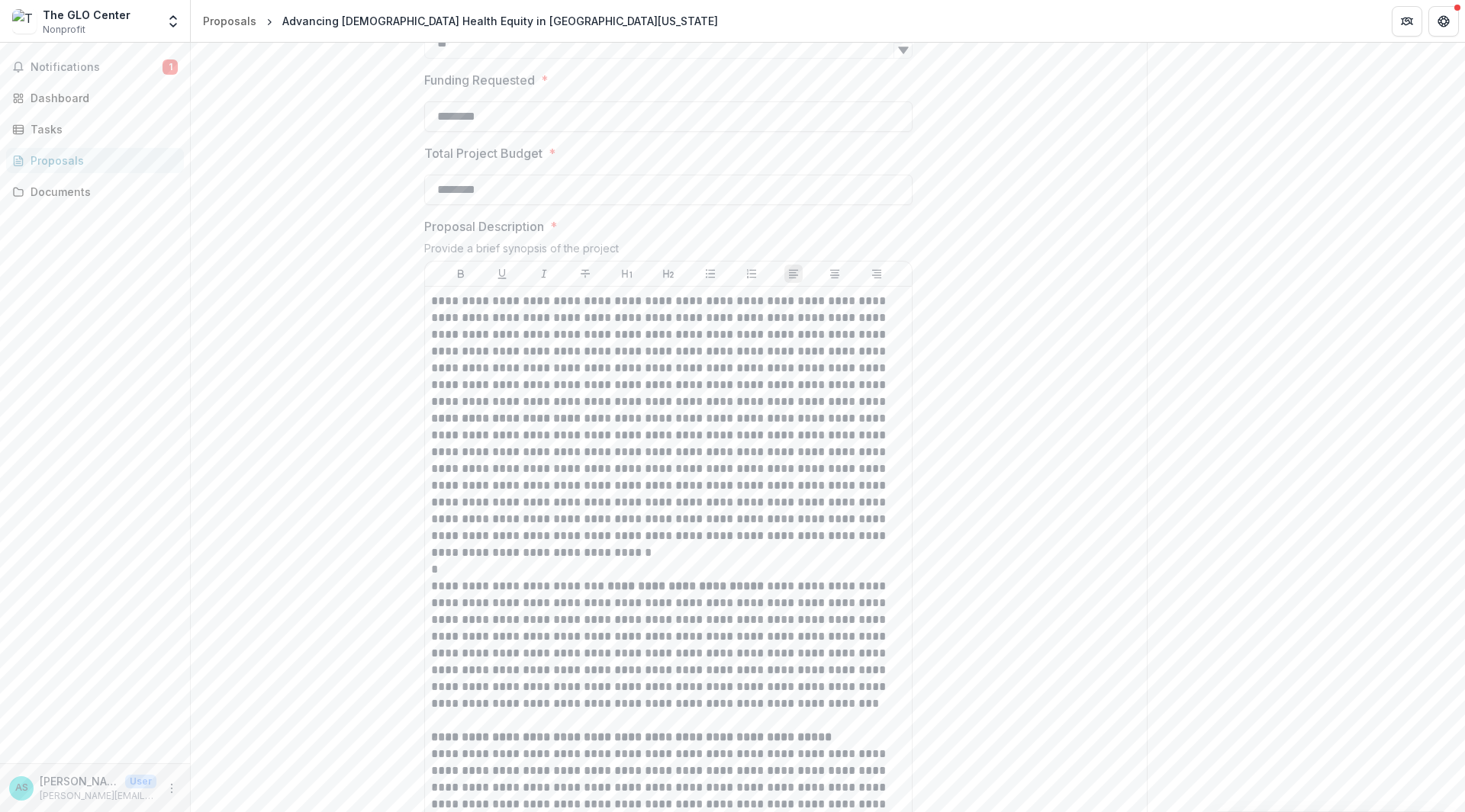
scroll to position [0, 0]
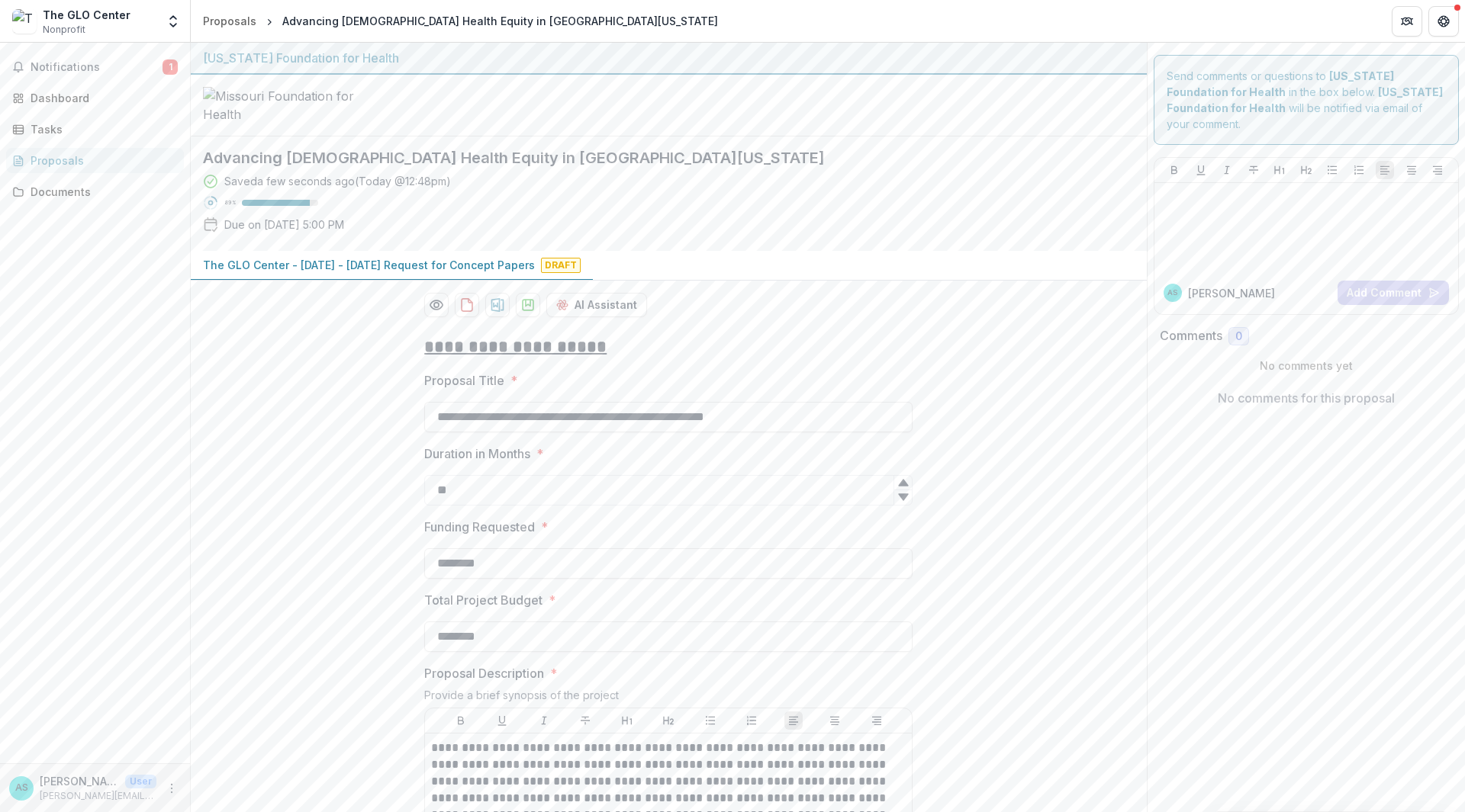
drag, startPoint x: 459, startPoint y: 674, endPoint x: 373, endPoint y: 665, distance: 86.5
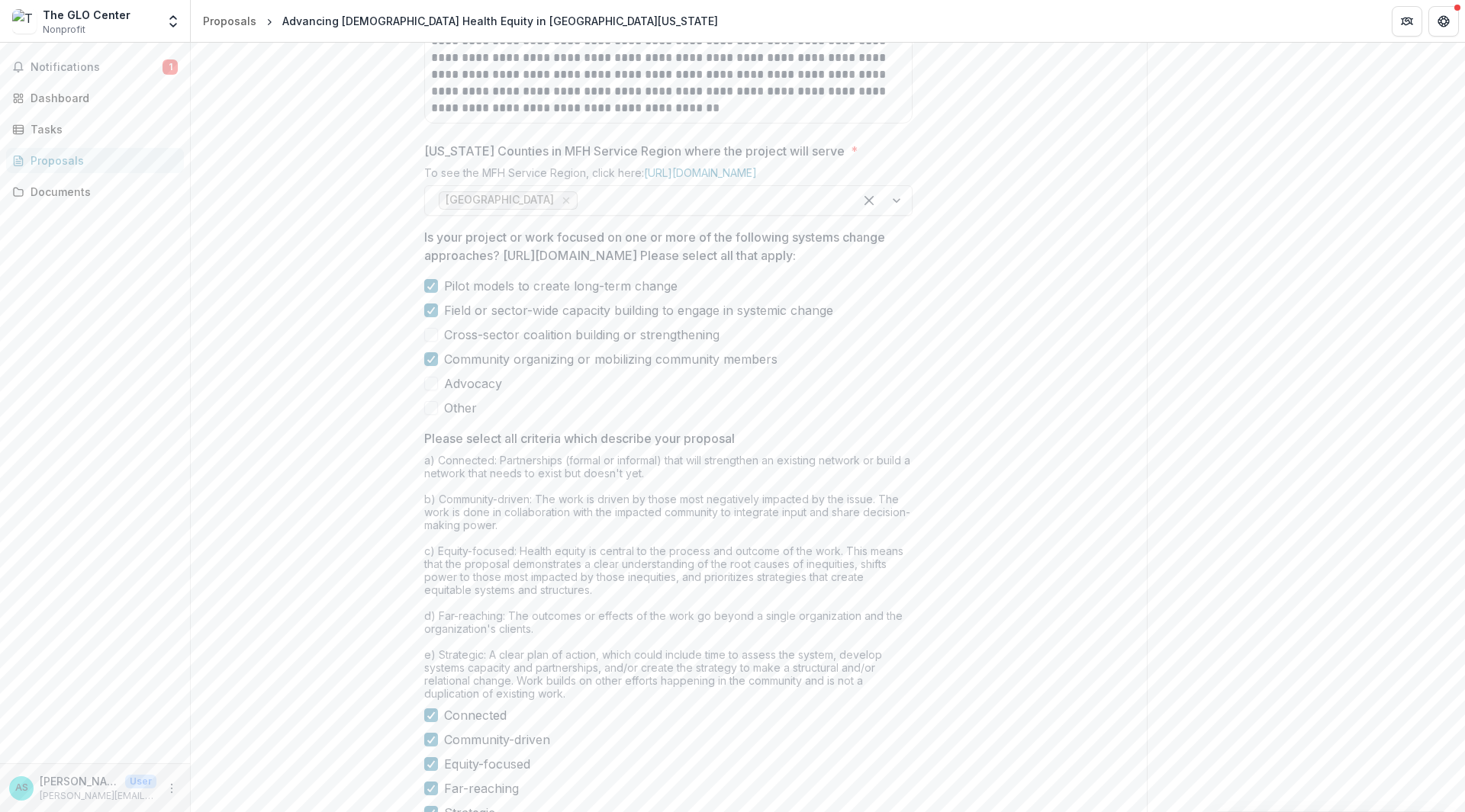
scroll to position [2043, 0]
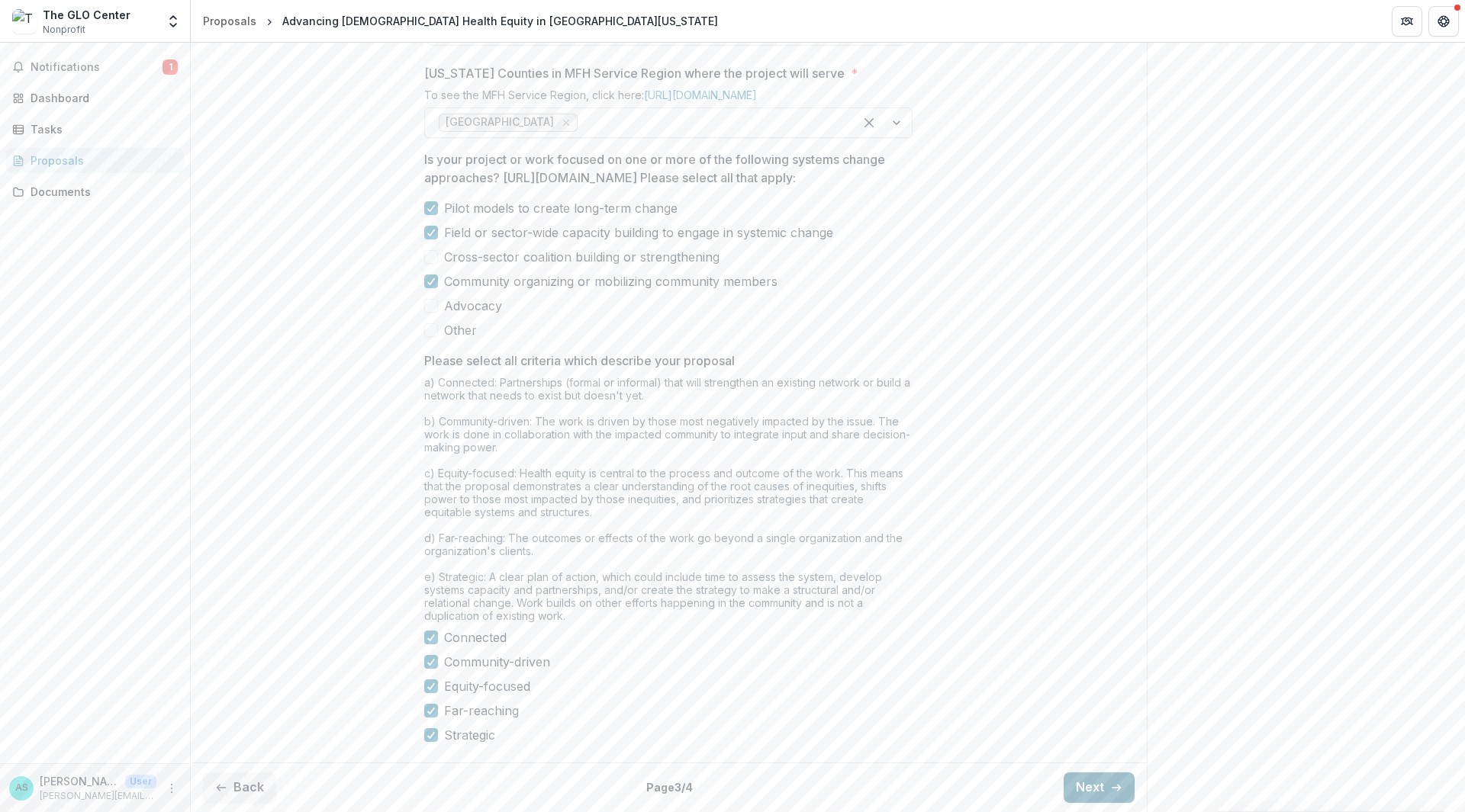
click at [1083, 787] on button "Next" at bounding box center [1099, 787] width 71 height 30
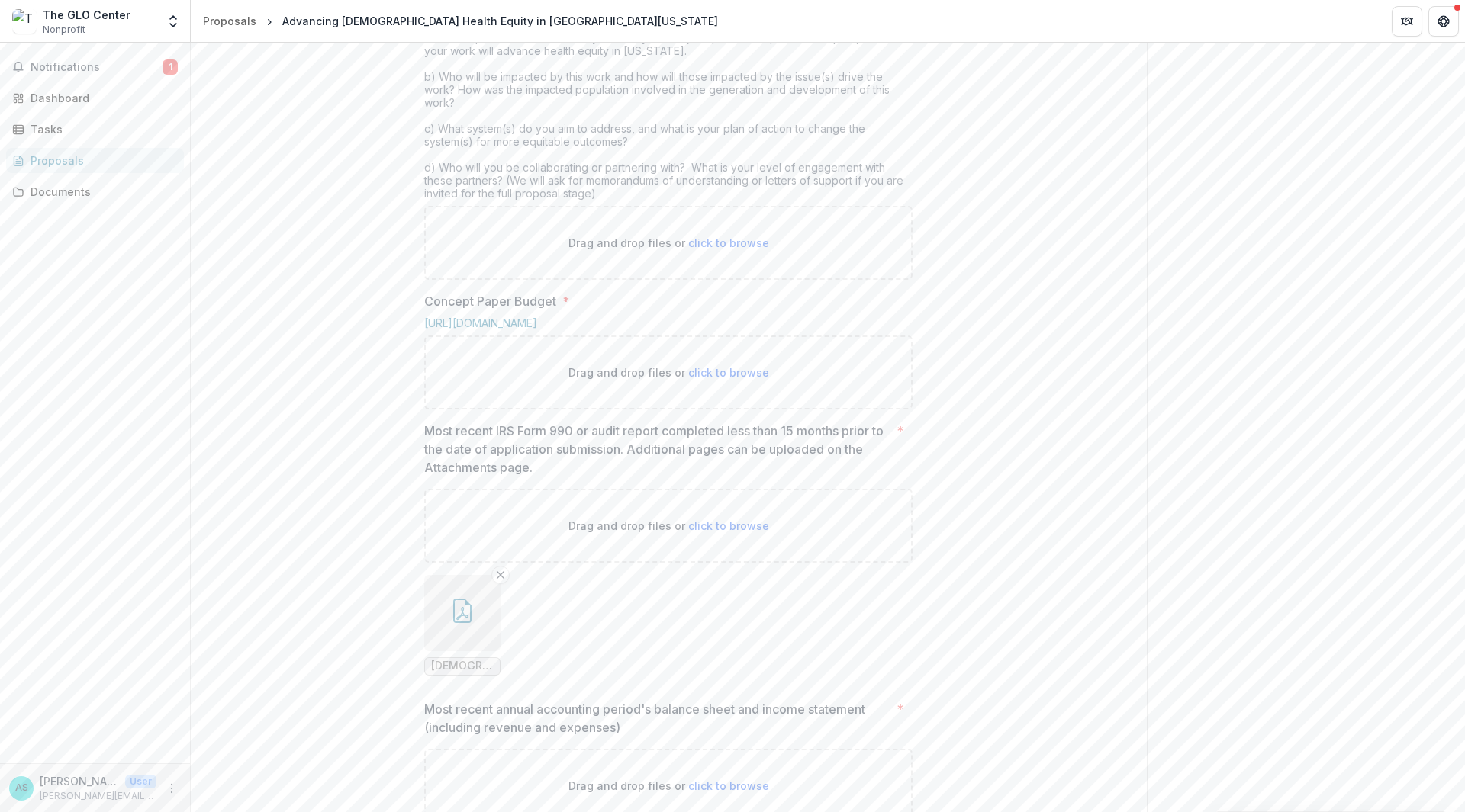
scroll to position [600, 0]
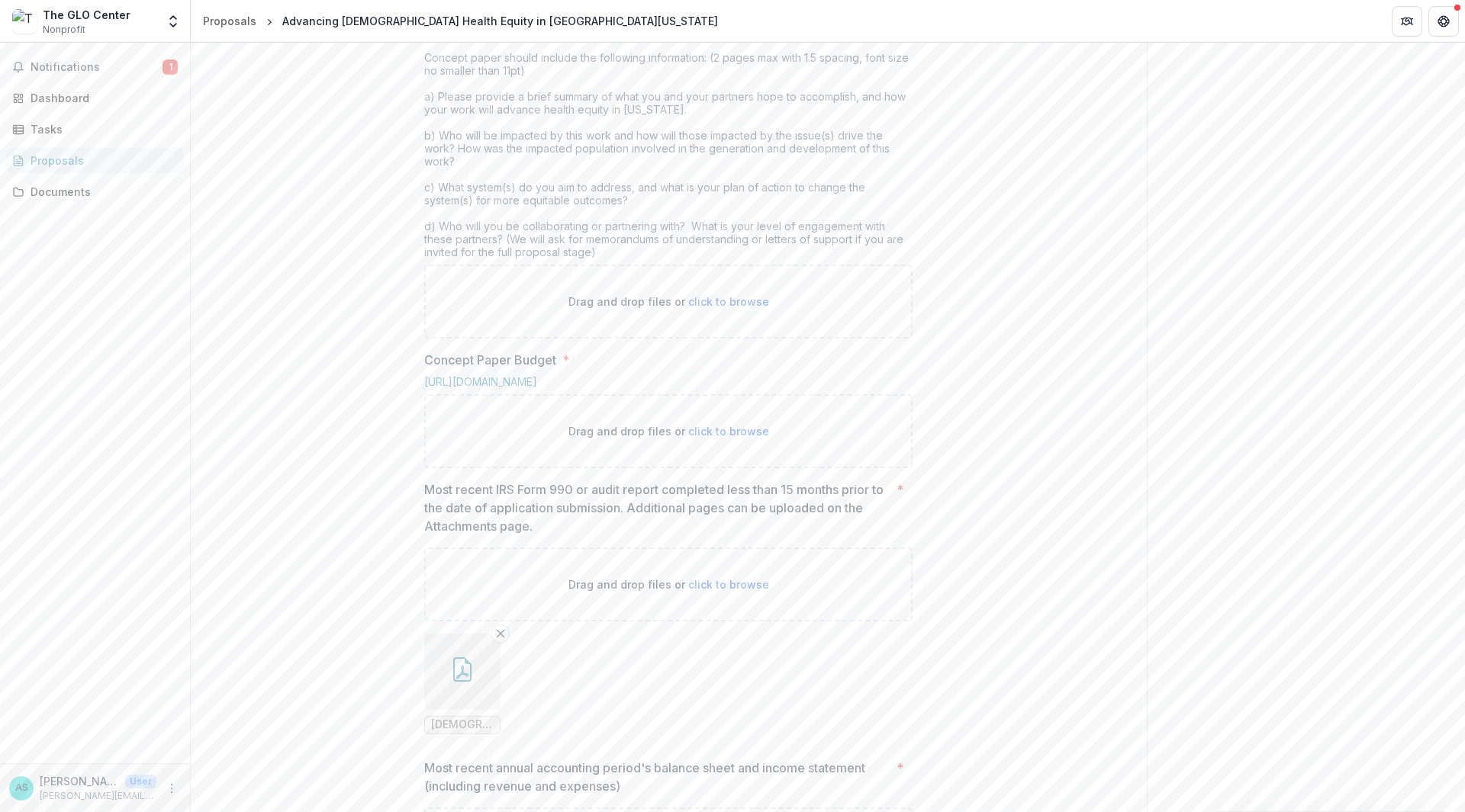
click at [628, 338] on div "Drag and drop files or click to browse" at bounding box center [668, 302] width 489 height 74
type input "**********"
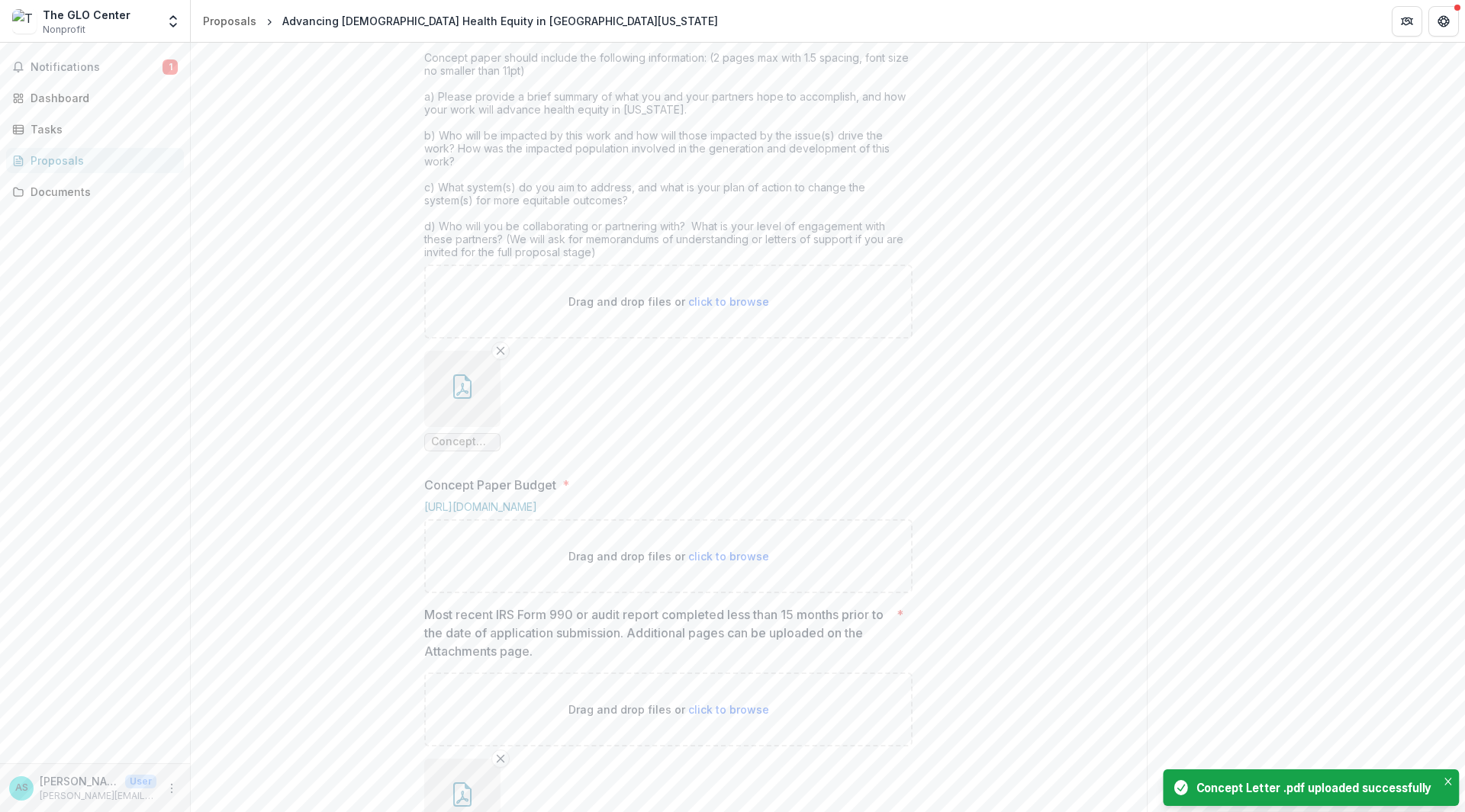
click at [520, 451] on ul "Concept Letter .pdf" at bounding box center [668, 401] width 489 height 101
click at [516, 594] on div "Drag and drop files or click to browse" at bounding box center [668, 557] width 489 height 74
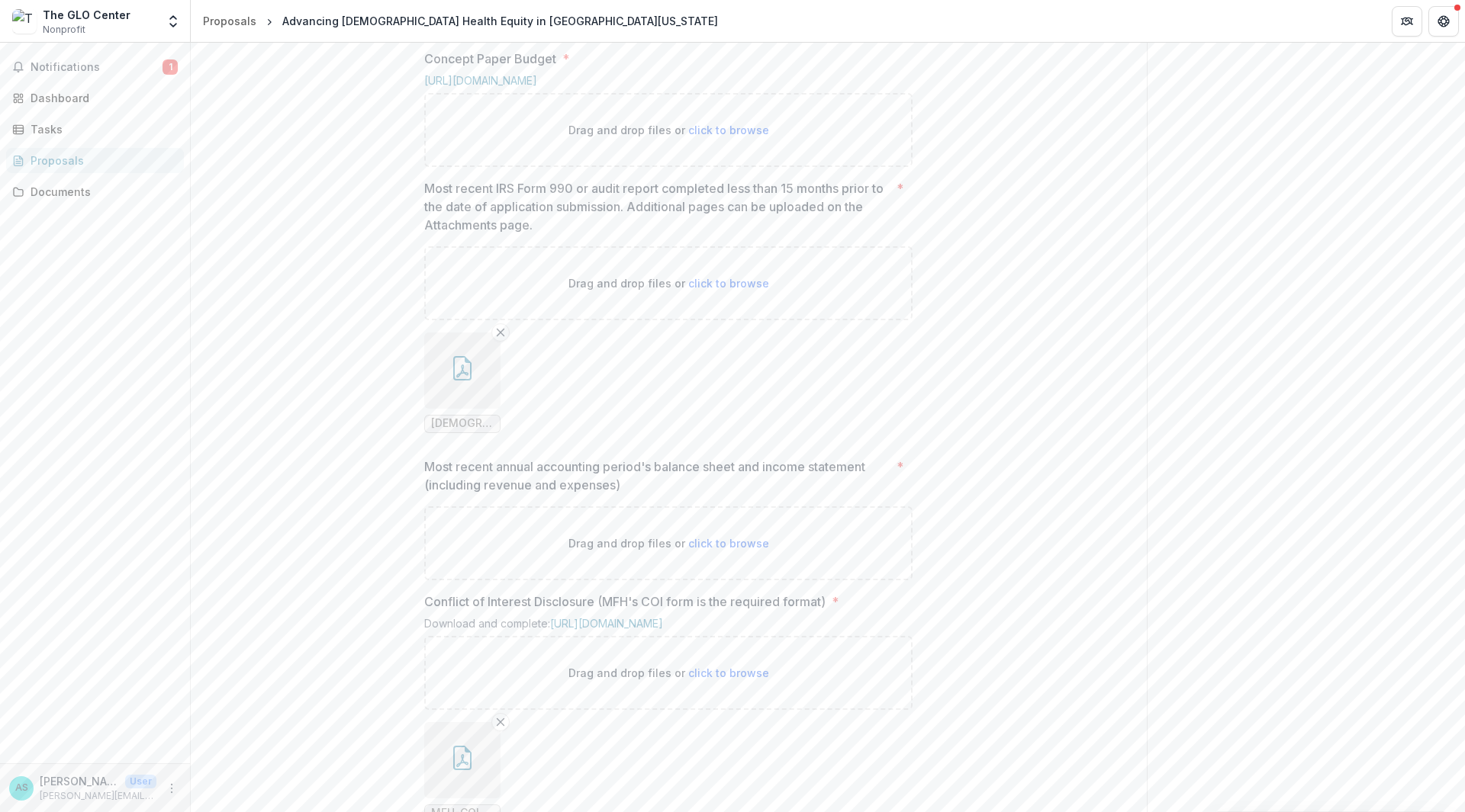
scroll to position [1057, 0]
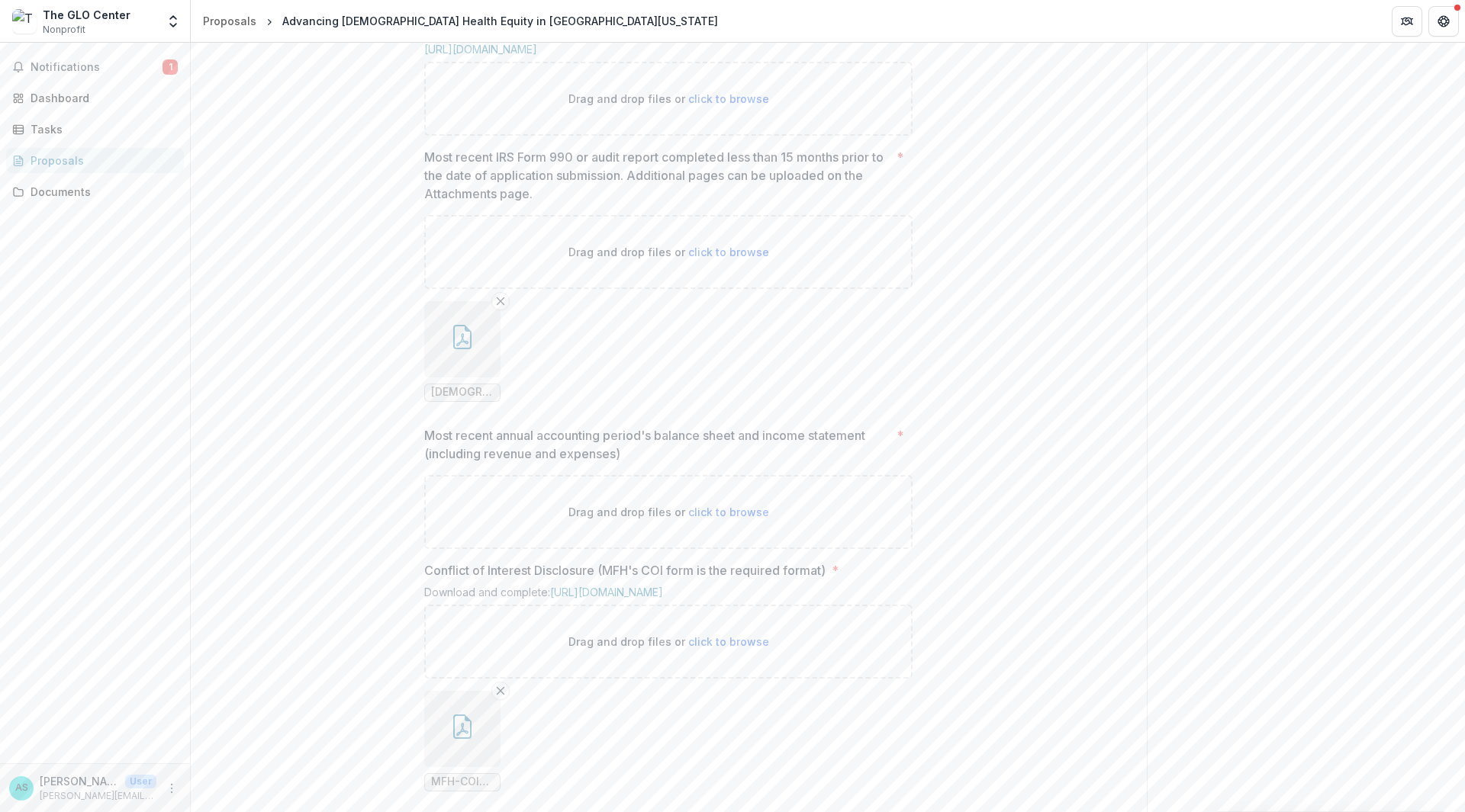
click at [506, 135] on div "Drag and drop files or click to browse" at bounding box center [668, 99] width 489 height 74
type input "**********"
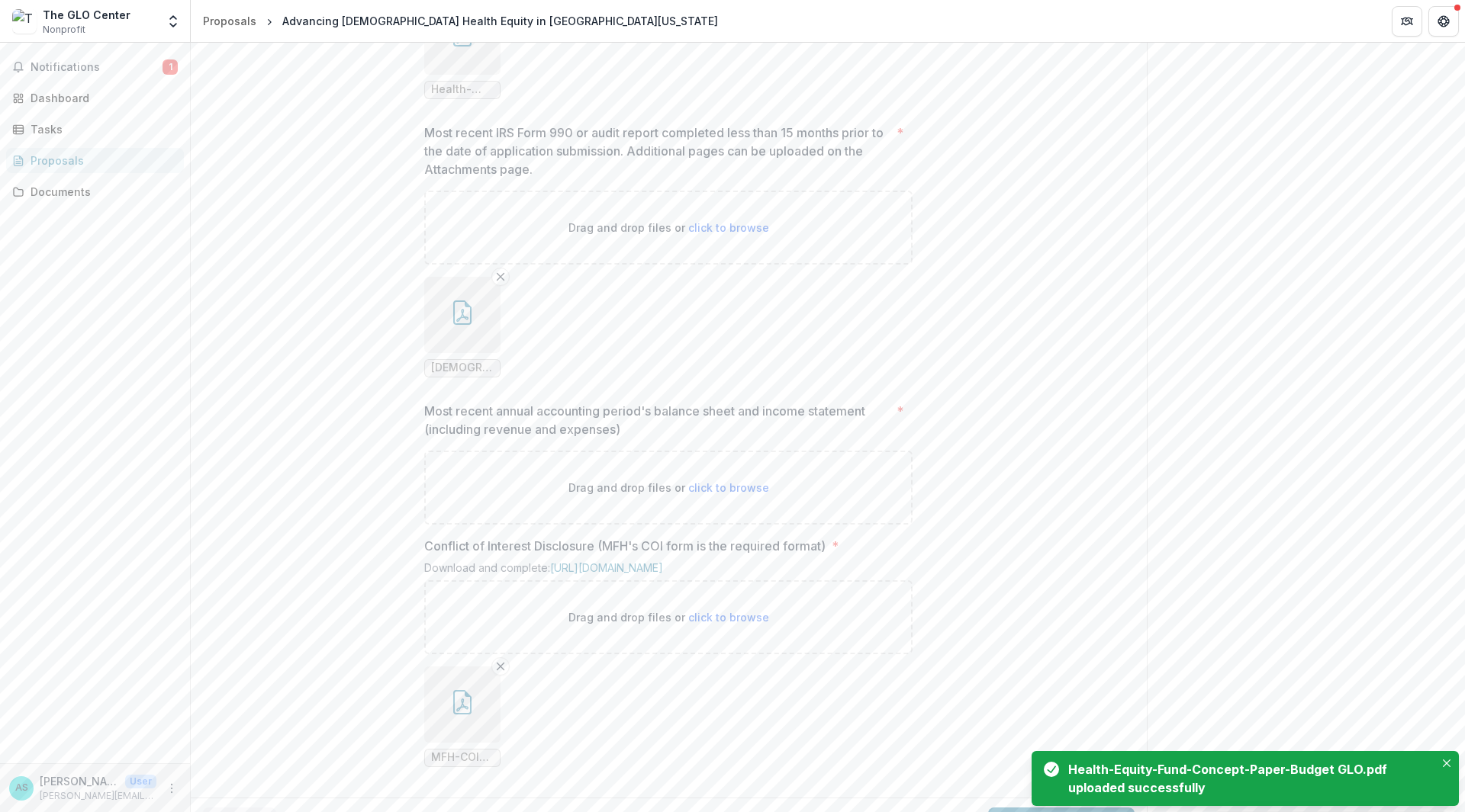
scroll to position [1383, 0]
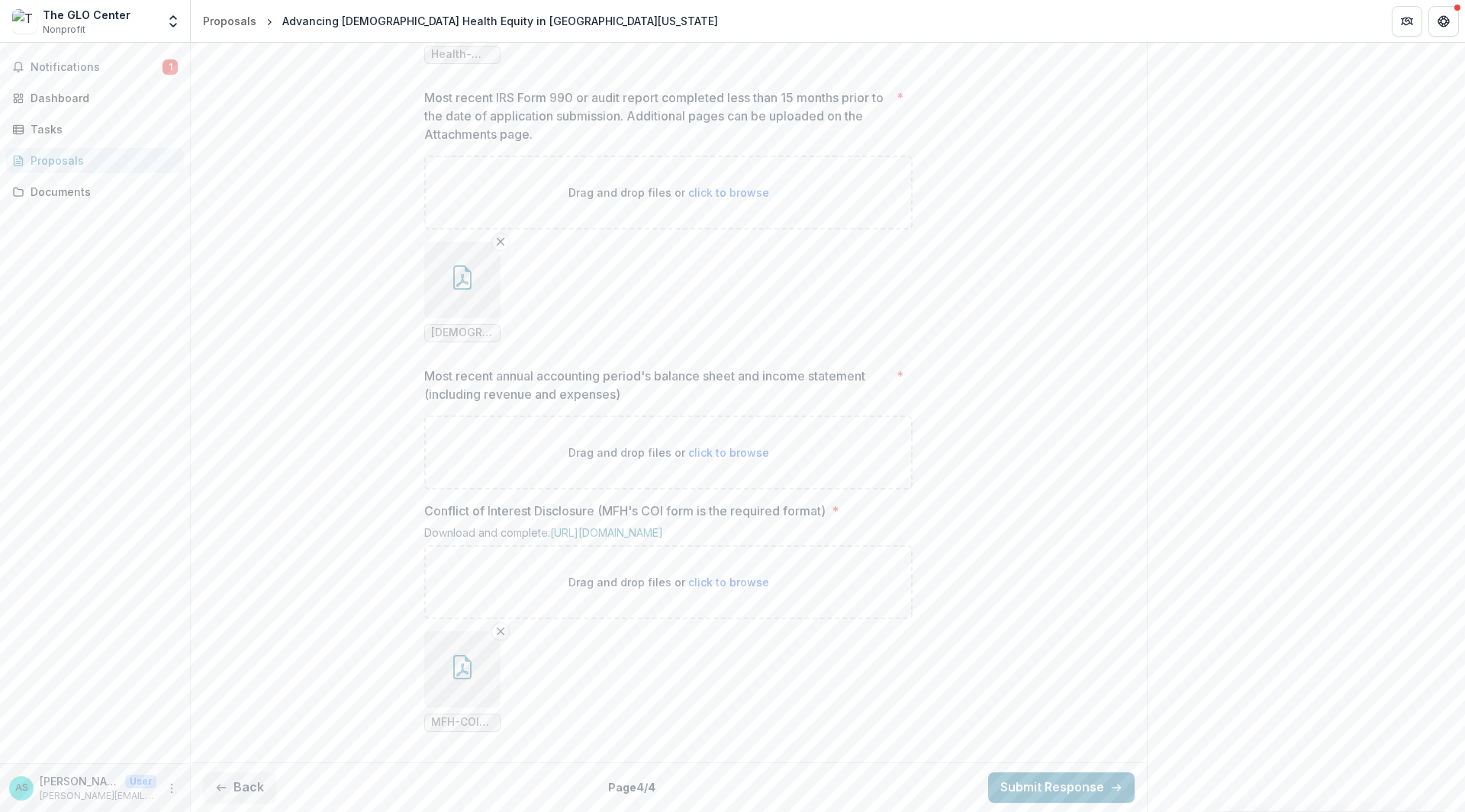
click at [616, 444] on p "Drag and drop files or click to browse" at bounding box center [668, 452] width 200 height 16
type input "**********"
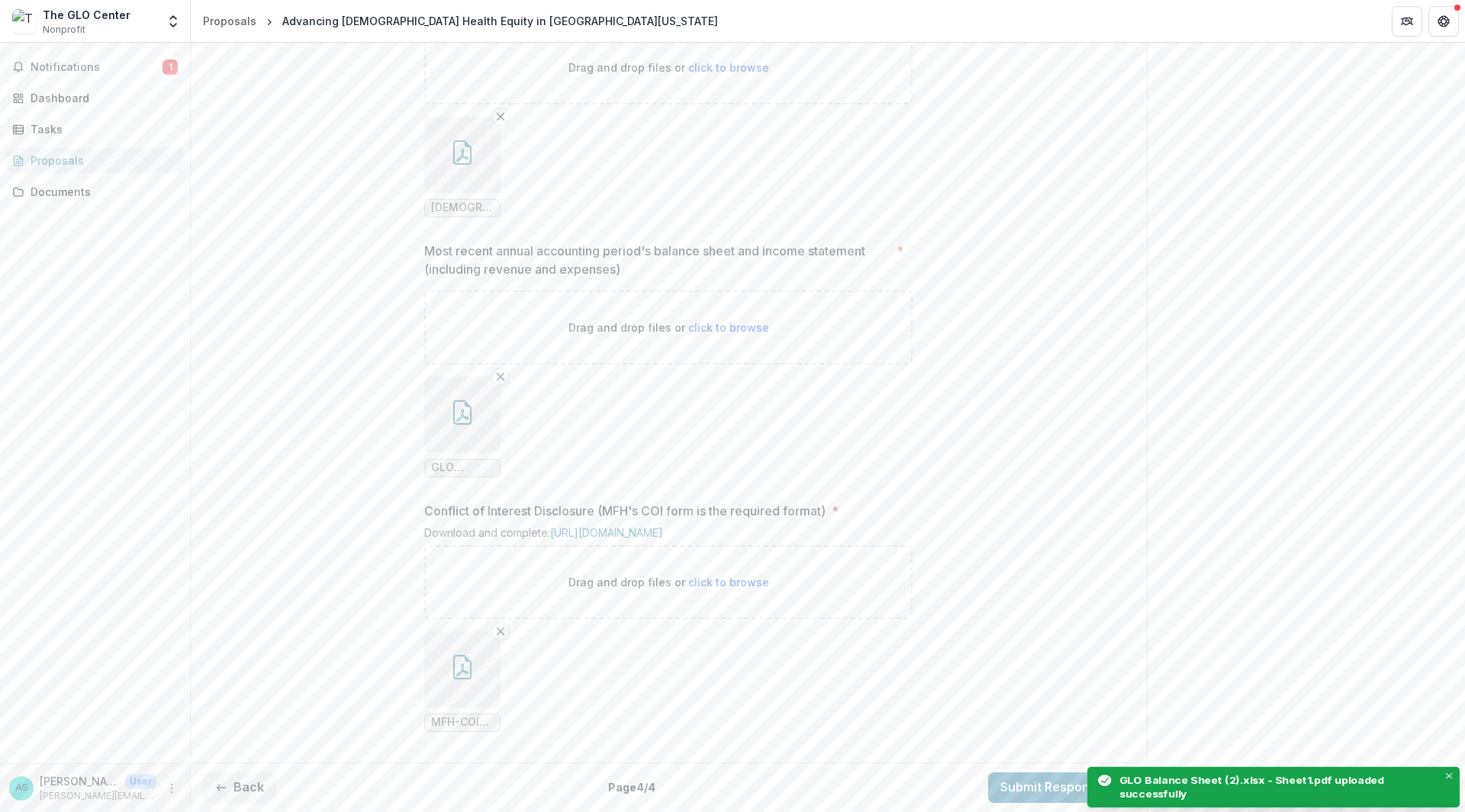
click at [539, 364] on div "Drag and drop files or click to browse" at bounding box center [668, 328] width 489 height 74
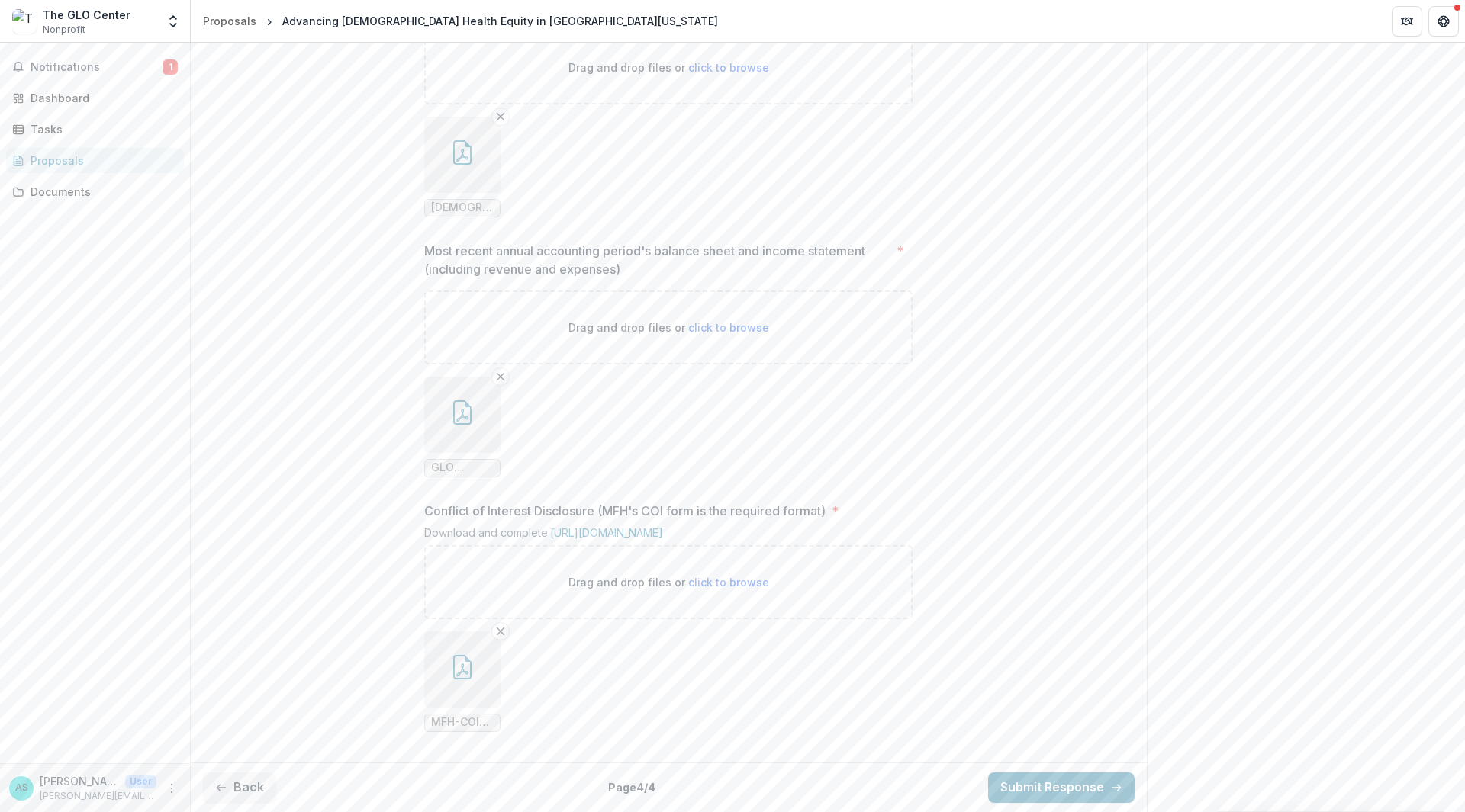
type input "**********"
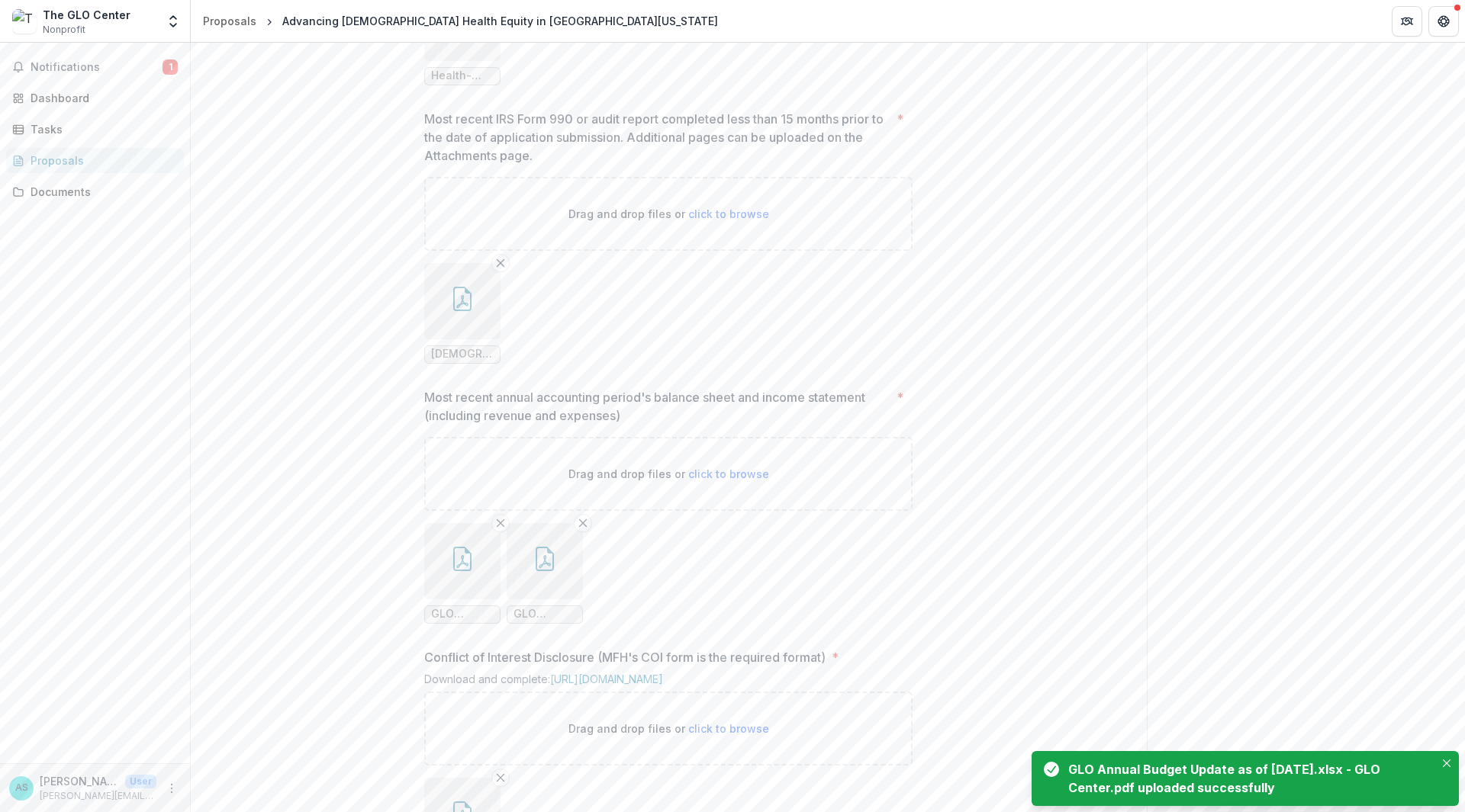
scroll to position [1508, 0]
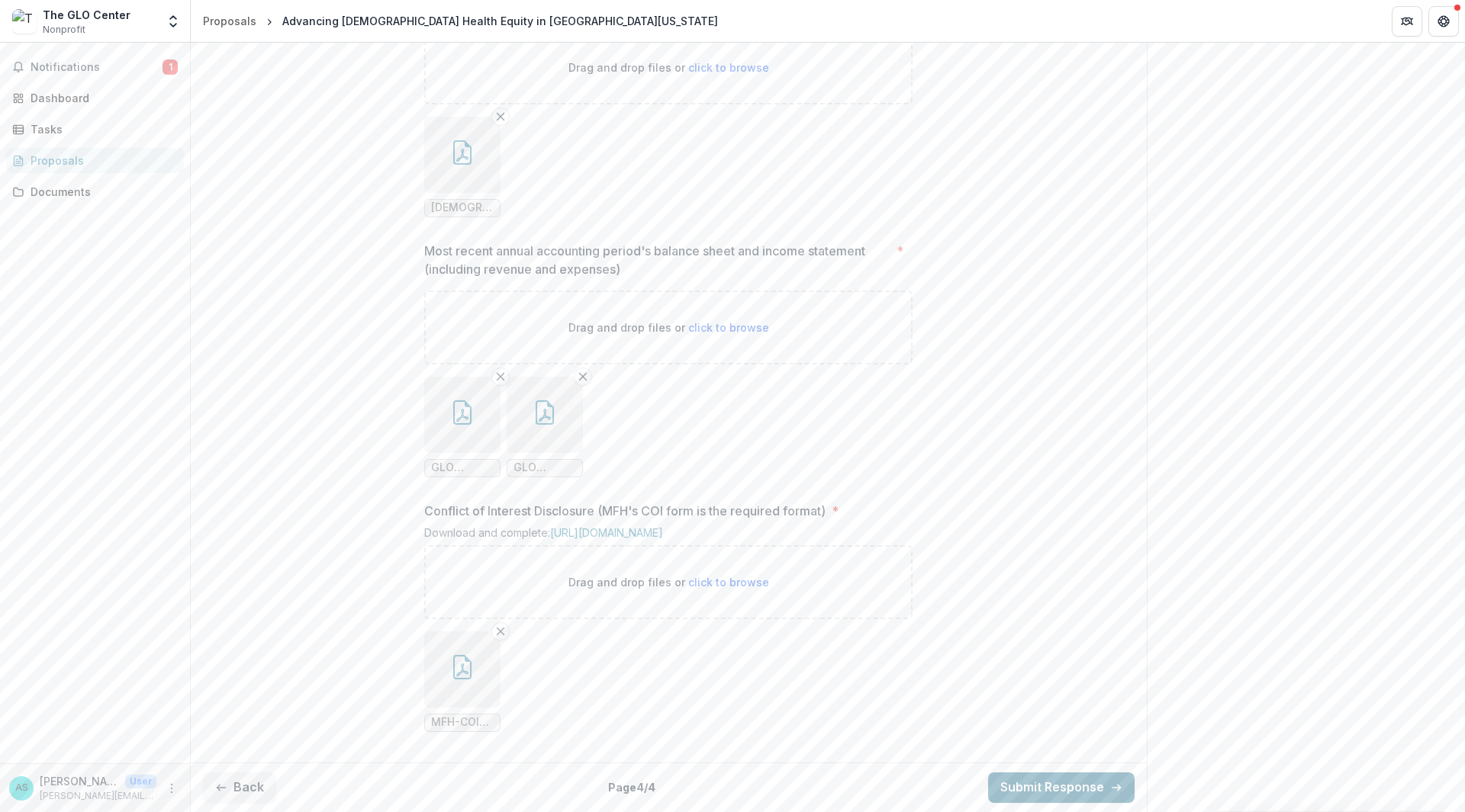
click at [1062, 780] on button "Submit Response" at bounding box center [1062, 787] width 147 height 30
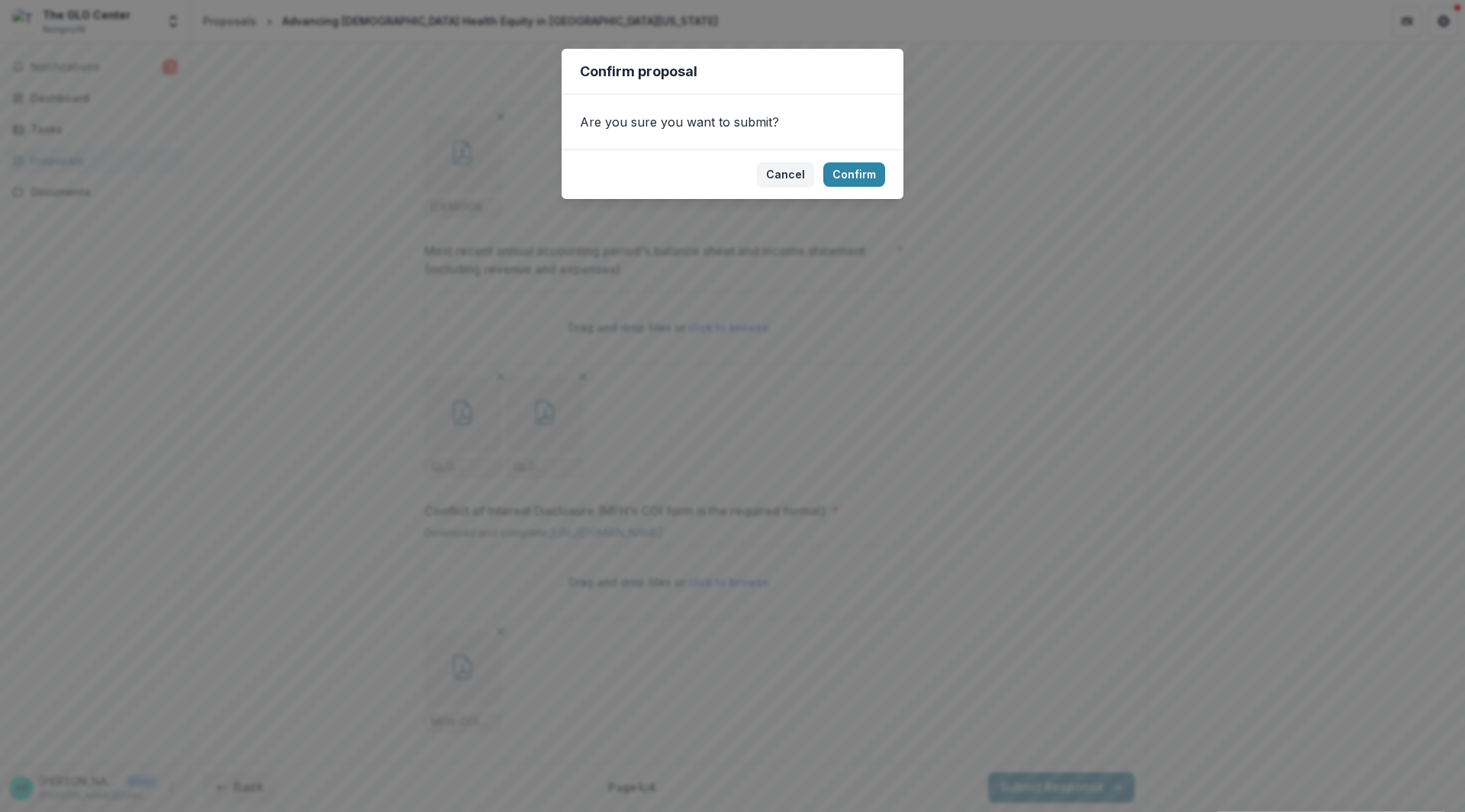
click at [842, 190] on footer "Cancel Confirm" at bounding box center [733, 173] width 342 height 49
click at [849, 178] on button "Confirm" at bounding box center [855, 174] width 62 height 24
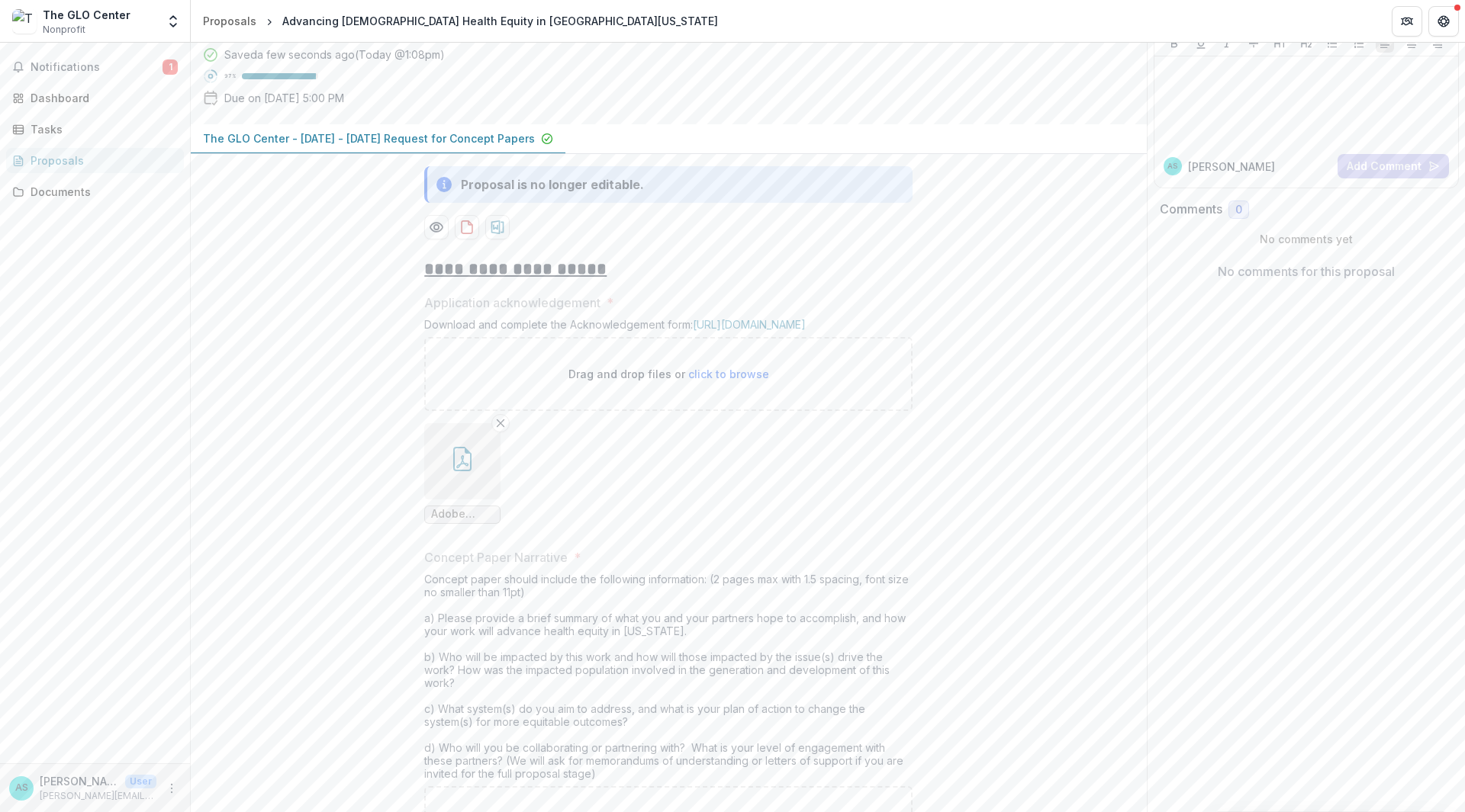
scroll to position [0, 0]
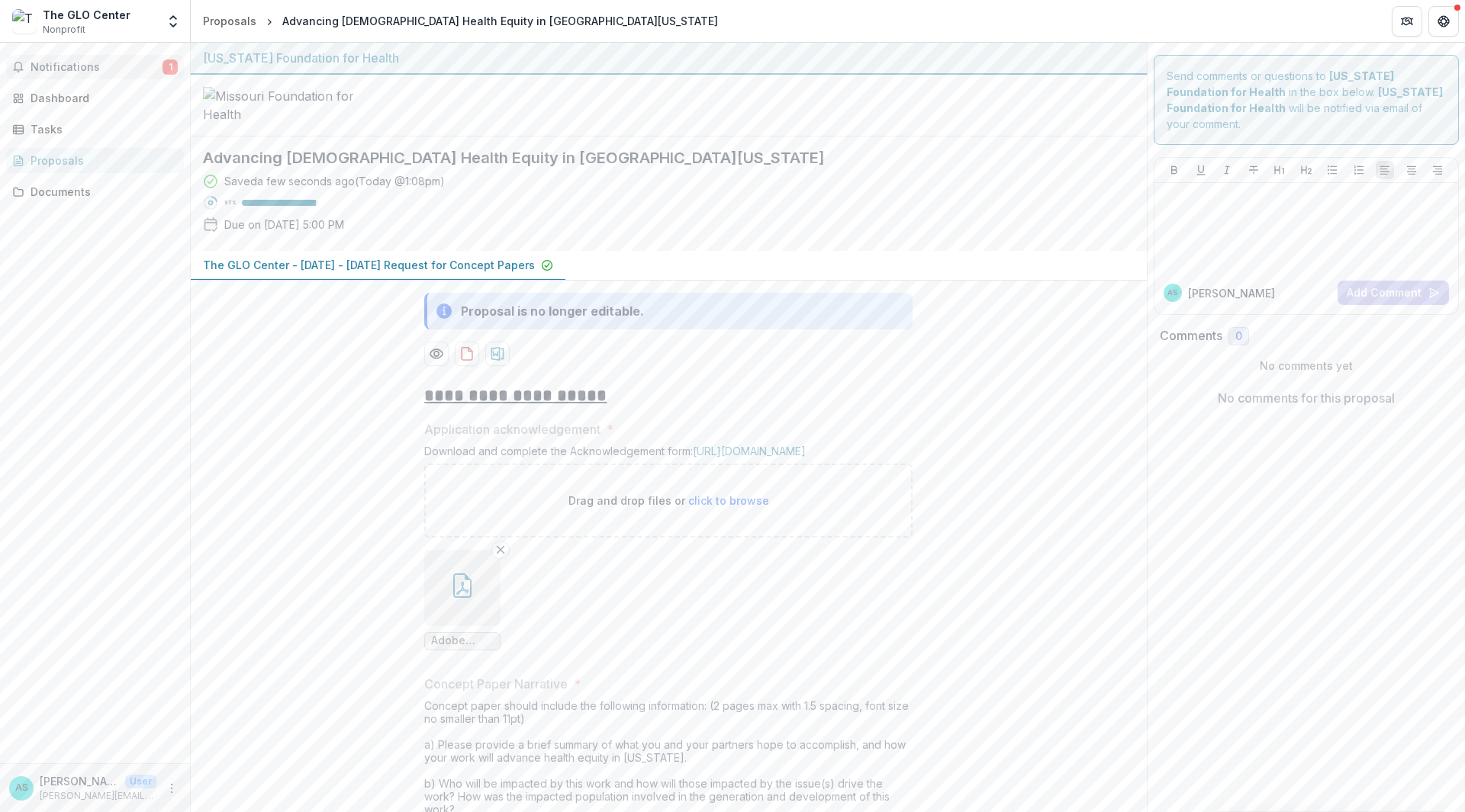
click at [65, 73] on span "Notifications" at bounding box center [96, 67] width 132 height 13
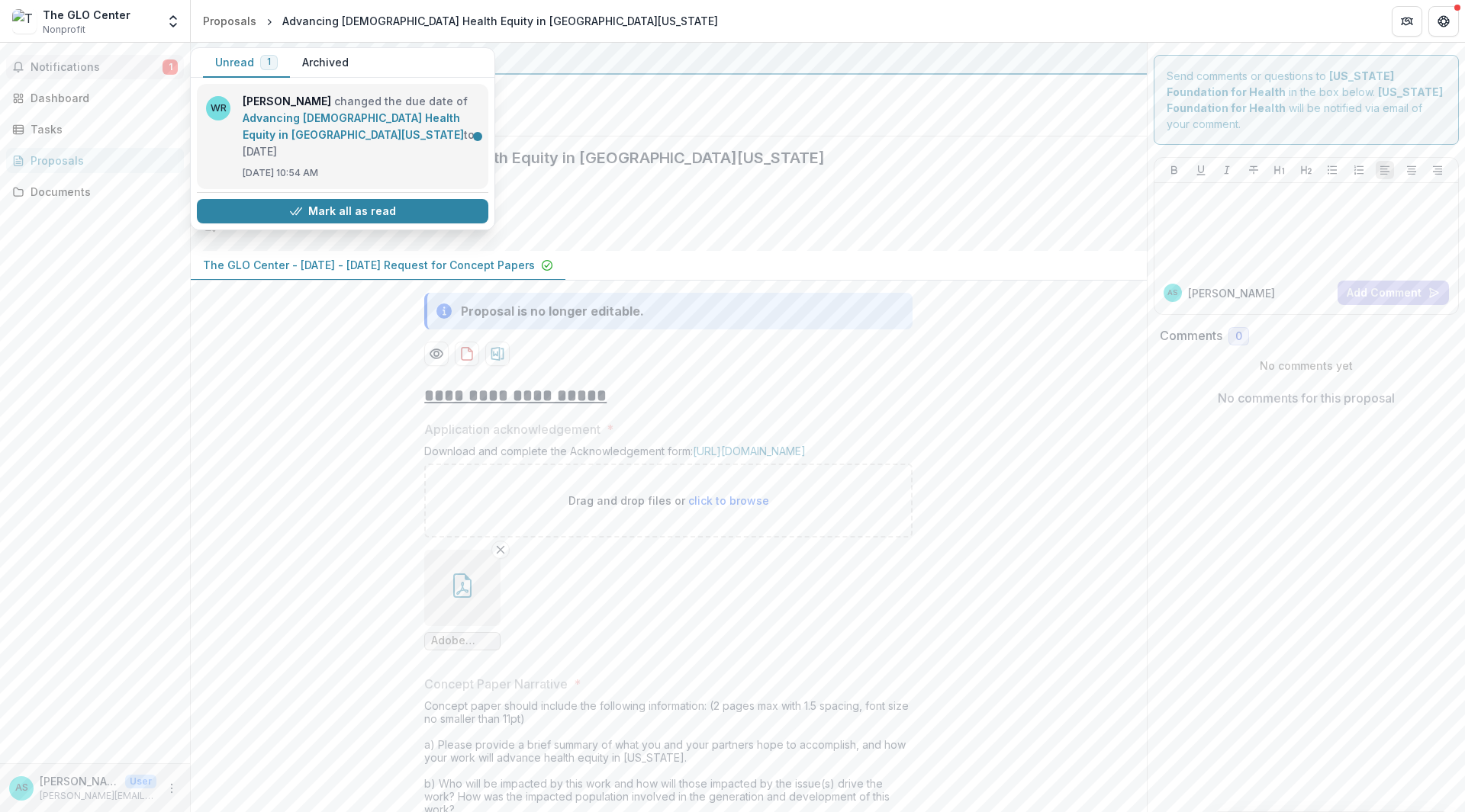
click at [262, 142] on link "Advancing [DEMOGRAPHIC_DATA] Health Equity in [GEOGRAPHIC_DATA][US_STATE]" at bounding box center [353, 126] width 221 height 29
